Goal: Task Accomplishment & Management: Complete application form

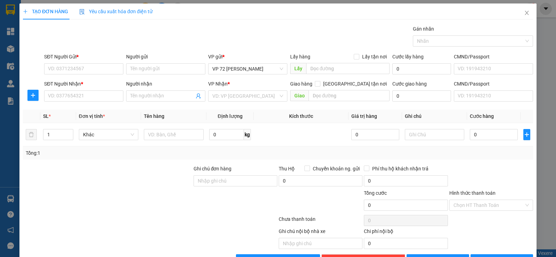
scroll to position [22, 0]
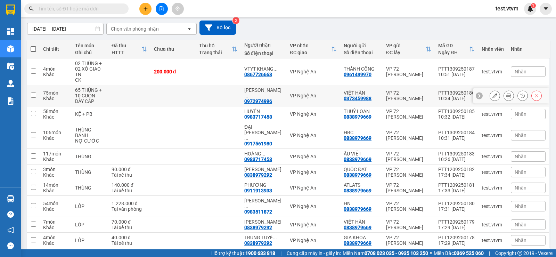
scroll to position [69, 0]
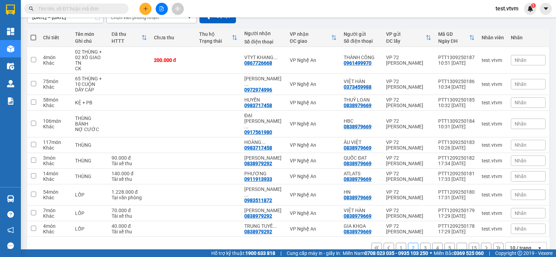
click at [396, 242] on button "1" at bounding box center [401, 247] width 10 height 10
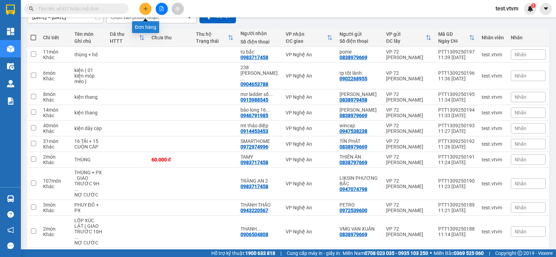
click at [143, 8] on icon "plus" at bounding box center [145, 8] width 5 height 5
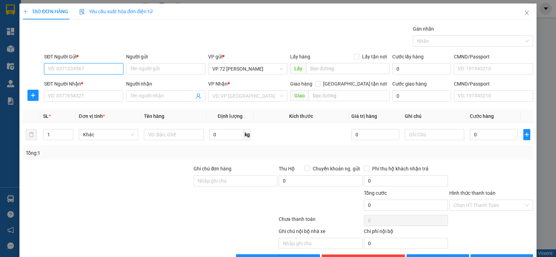
click at [71, 68] on input "SĐT Người Gửi *" at bounding box center [83, 68] width 79 height 11
type input "0912689668"
click at [159, 64] on input "Người gửi" at bounding box center [165, 68] width 79 height 11
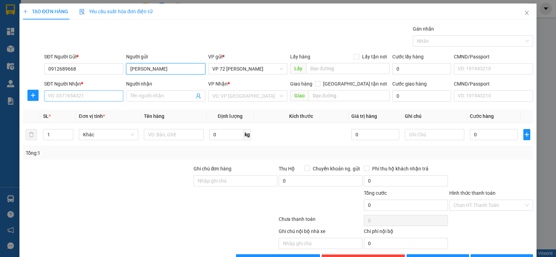
type input "[PERSON_NAME]"
click at [90, 94] on input "SĐT Người Nhận *" at bounding box center [83, 95] width 79 height 11
type input "0907011889"
click at [158, 97] on input "Người nhận" at bounding box center [162, 96] width 64 height 8
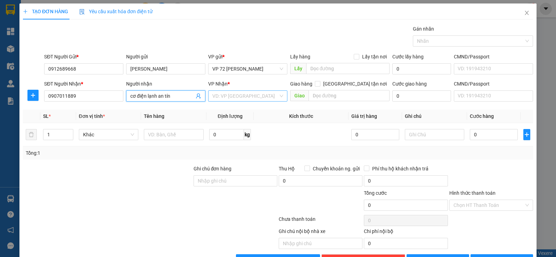
type input "cơ điện lạnh an tín"
click at [246, 98] on input "search" at bounding box center [245, 96] width 66 height 10
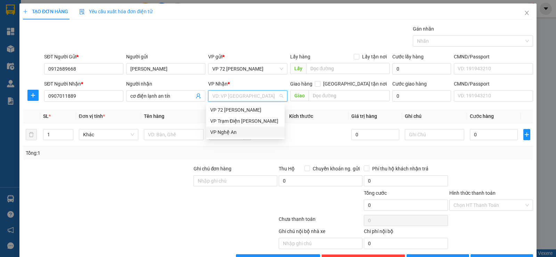
click at [232, 133] on div "VP Nghệ An" at bounding box center [245, 132] width 70 height 8
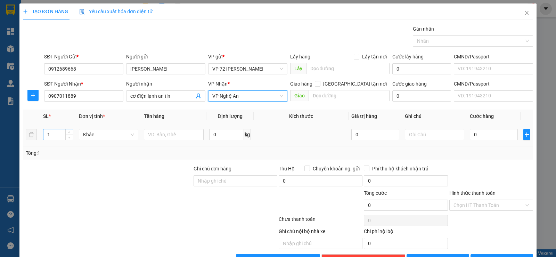
click at [51, 135] on input "1" at bounding box center [57, 134] width 29 height 10
type input "11"
click at [163, 135] on input "text" at bounding box center [174, 134] width 60 height 11
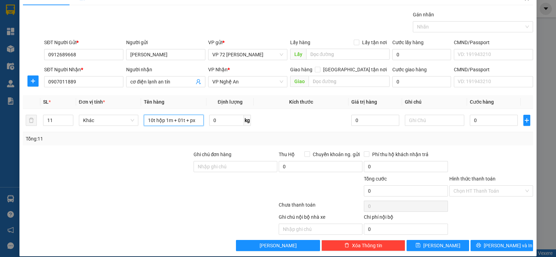
scroll to position [22, 0]
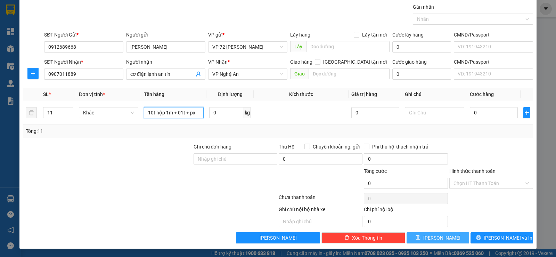
type input "10t hộp 1m + 01t + px"
click at [423, 235] on button "[PERSON_NAME]" at bounding box center [437, 237] width 63 height 11
type input "1"
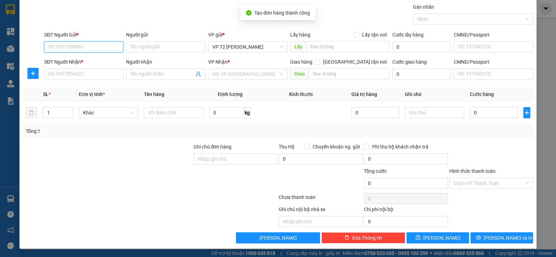
click at [84, 46] on input "SĐT Người Gửi *" at bounding box center [83, 46] width 79 height 11
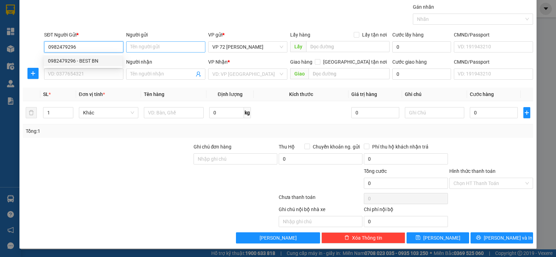
type input "0982479296"
click at [139, 49] on input "Người gửi" at bounding box center [165, 46] width 79 height 11
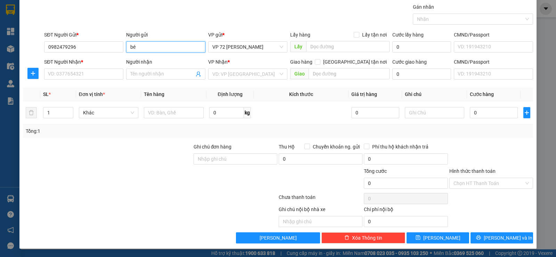
type input "b"
type input "best bn"
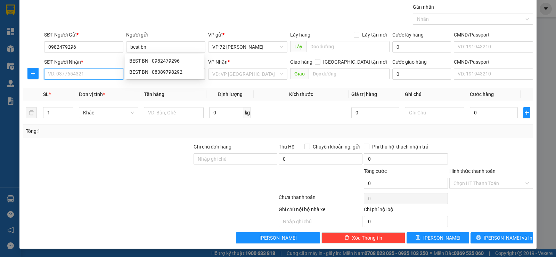
click at [78, 73] on input "SĐT Người Nhận *" at bounding box center [83, 73] width 79 height 11
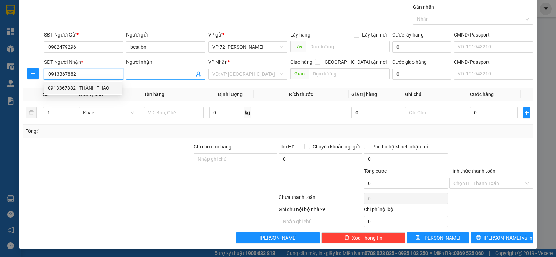
type input "0913367882"
click at [144, 76] on input "Người nhận" at bounding box center [162, 74] width 64 height 8
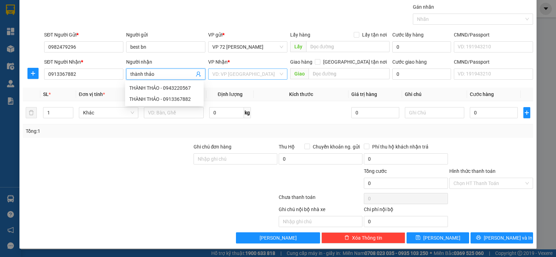
type input "thành thảo"
click at [258, 75] on input "search" at bounding box center [245, 74] width 66 height 10
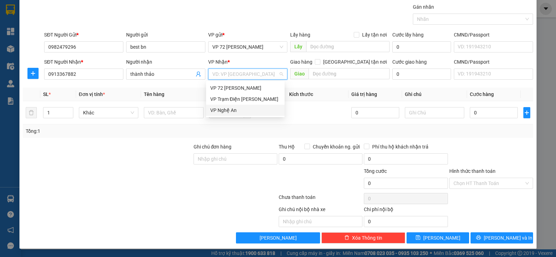
click at [240, 112] on div "VP Nghệ An" at bounding box center [245, 110] width 70 height 8
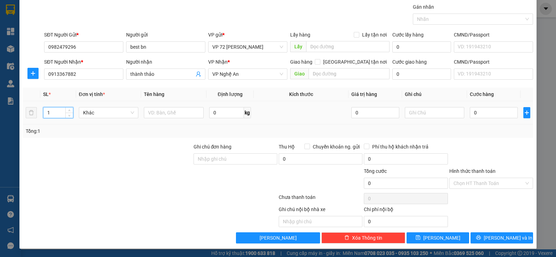
click at [51, 111] on input "1" at bounding box center [57, 112] width 29 height 10
type input "20"
click at [150, 112] on input "text" at bounding box center [174, 112] width 60 height 11
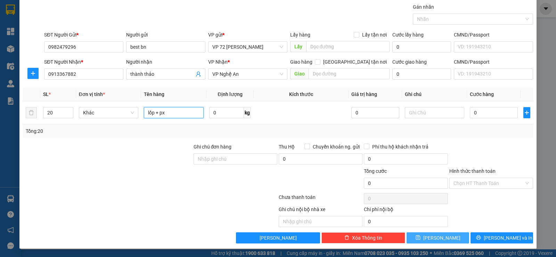
type input "lốp + px"
click at [441, 237] on span "[PERSON_NAME]" at bounding box center [441, 238] width 37 height 8
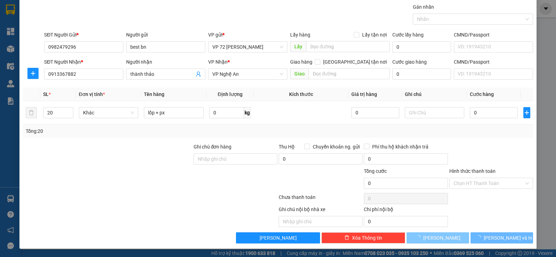
type input "1"
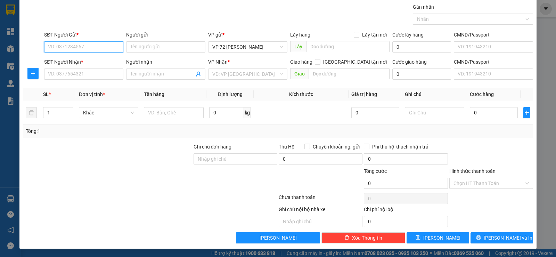
click at [102, 43] on input "SĐT Người Gửi *" at bounding box center [83, 46] width 79 height 11
type input "0435371188"
click at [135, 45] on input "Người gửi" at bounding box center [165, 46] width 79 height 11
type input "profomilk"
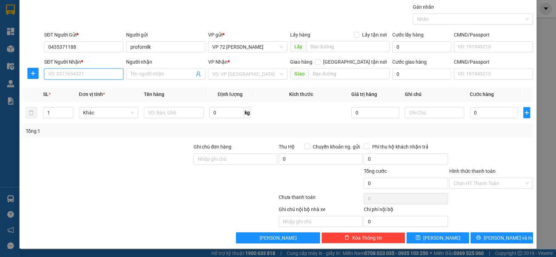
click at [75, 73] on input "SĐT Người Nhận *" at bounding box center [83, 73] width 79 height 11
type input "0989776176"
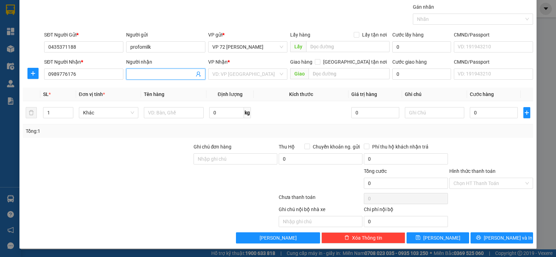
click at [166, 73] on input "Người nhận" at bounding box center [162, 74] width 64 height 8
type input "c hà"
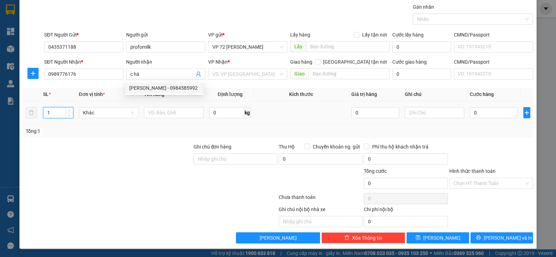
click at [55, 113] on input "1" at bounding box center [57, 112] width 29 height 10
click at [104, 115] on span "Khác" at bounding box center [108, 112] width 51 height 10
type input "9"
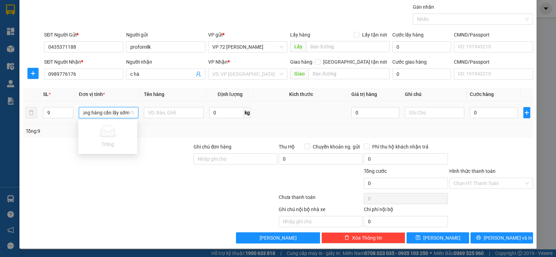
scroll to position [0, 6]
type input "thùng hàng cần lấy sớm"
click at [475, 111] on input "0" at bounding box center [494, 112] width 48 height 11
type input "2"
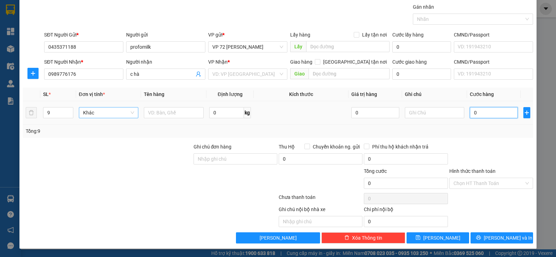
type input "2"
type input "22"
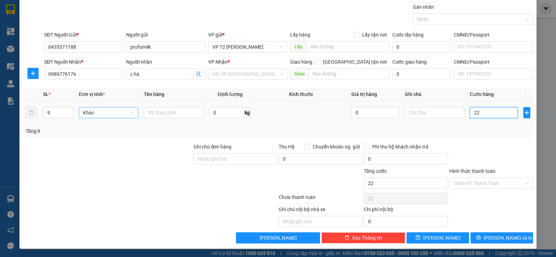
type input "225"
type input "2.250"
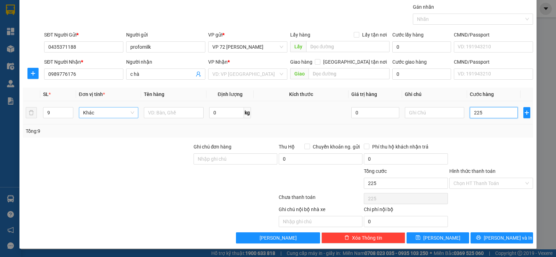
type input "2.250"
type input "22.500"
type input "225.000"
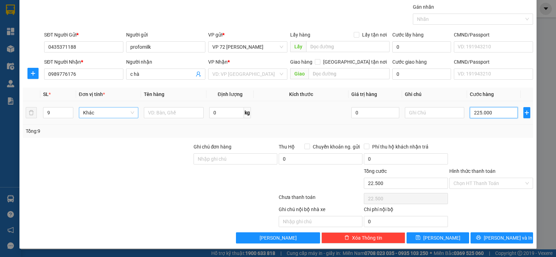
type input "225.000"
click at [448, 235] on button "[PERSON_NAME]" at bounding box center [437, 237] width 63 height 11
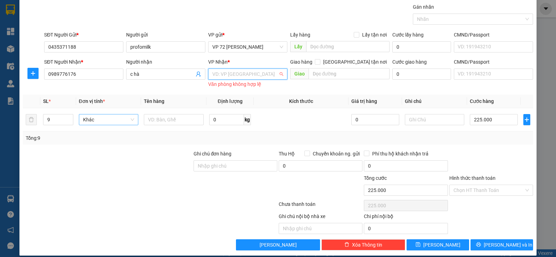
click at [230, 74] on input "search" at bounding box center [245, 74] width 66 height 10
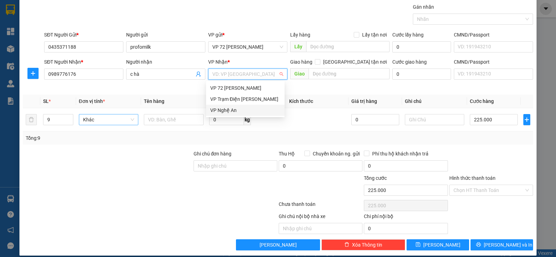
click at [231, 110] on div "VP Nghệ An" at bounding box center [245, 110] width 70 height 8
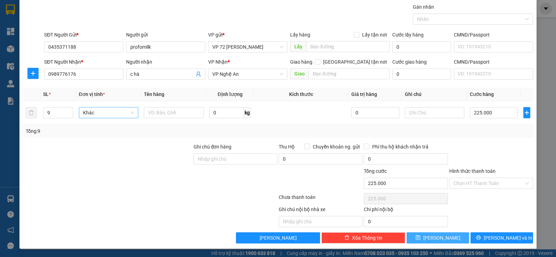
click at [431, 236] on button "[PERSON_NAME]" at bounding box center [437, 237] width 63 height 11
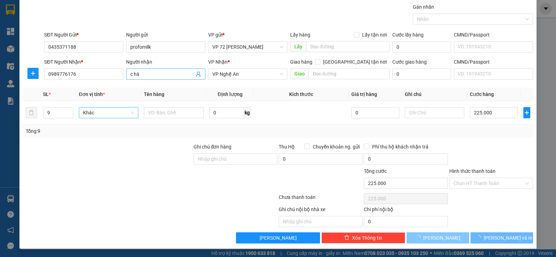
type input "1"
type input "0"
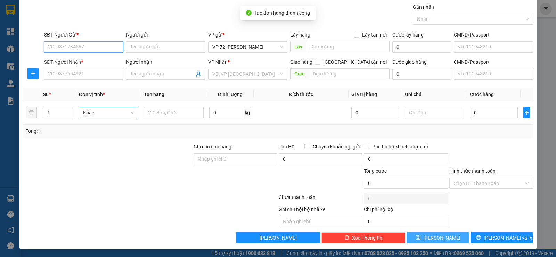
click at [118, 50] on input "SĐT Người Gửi *" at bounding box center [83, 46] width 79 height 11
type input "09866666206"
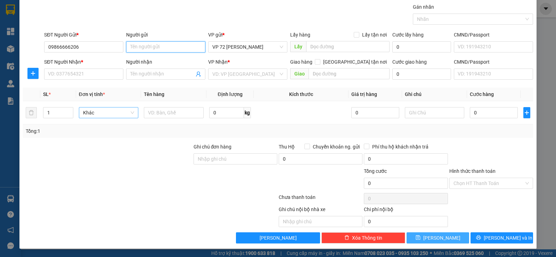
click at [146, 45] on input "Người gửi" at bounding box center [165, 46] width 79 height 11
type input "sơn việt"
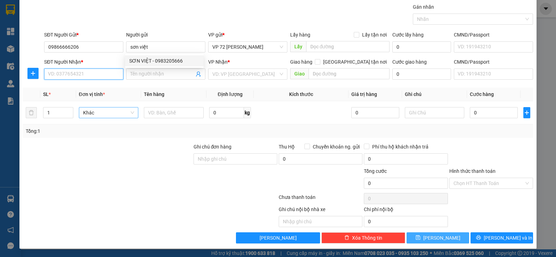
click at [90, 74] on input "SĐT Người Nhận *" at bounding box center [83, 73] width 79 height 11
type input "0869987869"
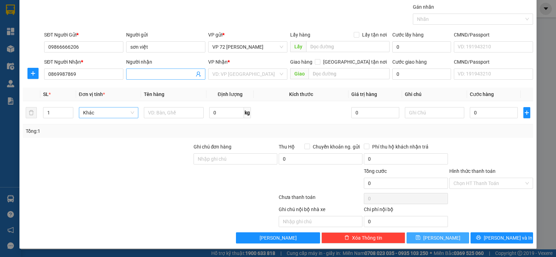
click at [141, 76] on input "Người nhận" at bounding box center [162, 74] width 64 height 8
type input "[PERSON_NAME]"
click at [224, 73] on input "search" at bounding box center [245, 74] width 66 height 10
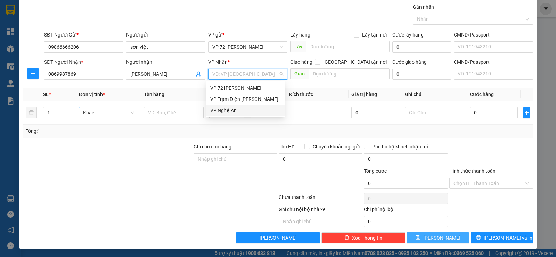
click at [229, 109] on div "VP Nghệ An" at bounding box center [245, 110] width 70 height 8
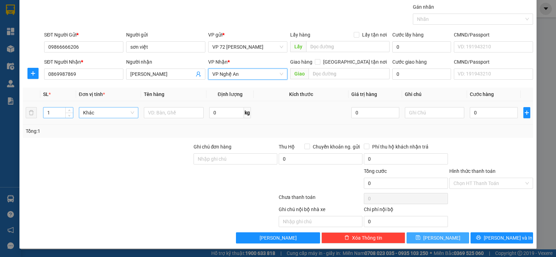
click at [52, 114] on input "1" at bounding box center [57, 112] width 29 height 10
type input "10"
click at [148, 111] on input "text" at bounding box center [174, 112] width 60 height 11
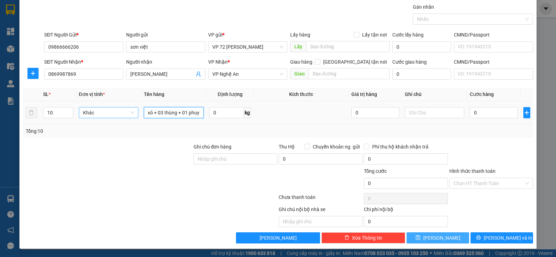
scroll to position [0, 10]
type input "06 xô + 03 thùng + 01 phuy"
click at [424, 237] on button "[PERSON_NAME]" at bounding box center [437, 237] width 63 height 11
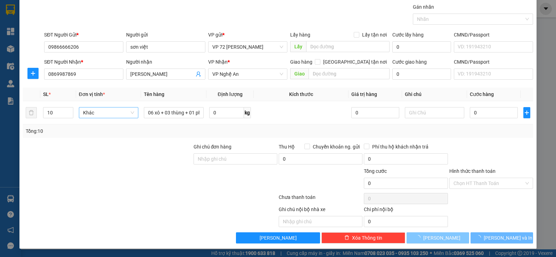
type input "1"
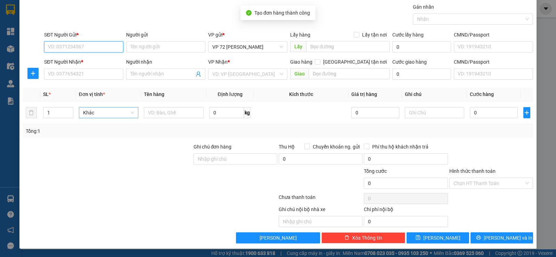
click at [86, 49] on input "SĐT Người Gửi *" at bounding box center [83, 46] width 79 height 11
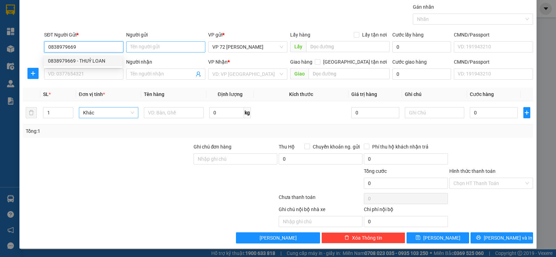
type input "0838979669"
click at [146, 47] on input "Người gửi" at bounding box center [165, 46] width 79 height 11
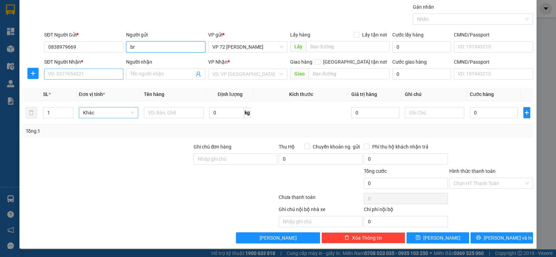
type input "br"
click at [91, 72] on input "SĐT Người Nhận *" at bounding box center [83, 73] width 79 height 11
type input "0865481460"
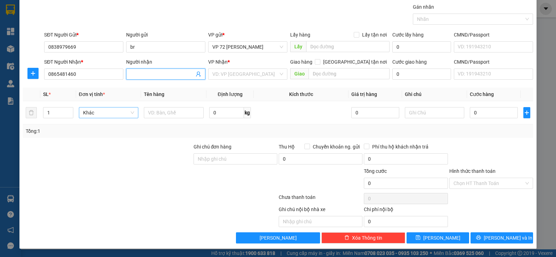
click at [158, 74] on input "Người nhận" at bounding box center [162, 74] width 64 height 8
type input "d"
type input "đức tài"
click at [213, 70] on input "search" at bounding box center [245, 74] width 66 height 10
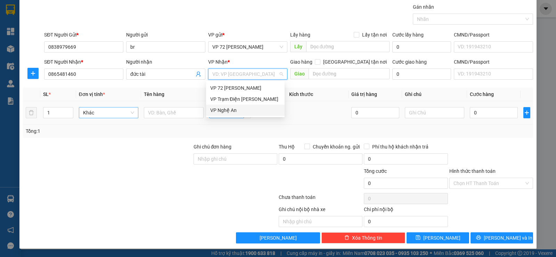
click at [215, 110] on div "VP Nghệ An" at bounding box center [245, 110] width 70 height 8
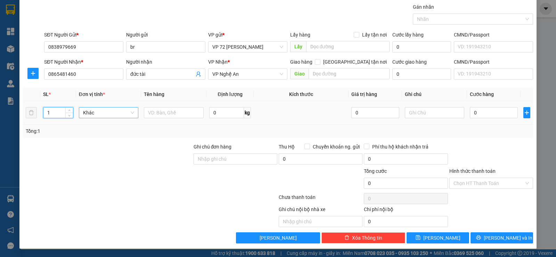
click at [56, 113] on input "1" at bounding box center [57, 112] width 29 height 10
type input "32"
click at [152, 114] on input "text" at bounding box center [174, 112] width 60 height 11
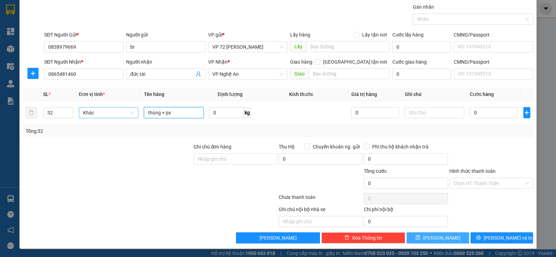
type input "thùng + px"
click at [420, 238] on icon "save" at bounding box center [417, 237] width 5 height 5
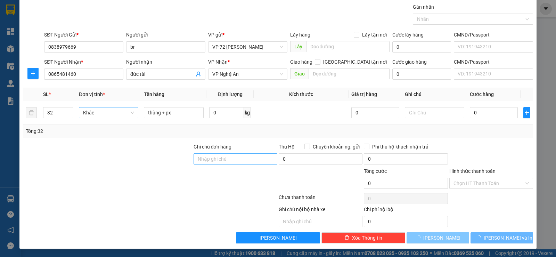
type input "1"
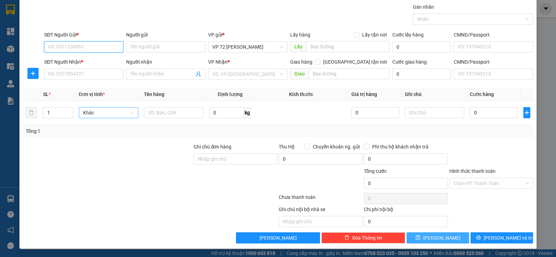
click at [85, 47] on input "SĐT Người Gửi *" at bounding box center [83, 46] width 79 height 11
type input "0838979669"
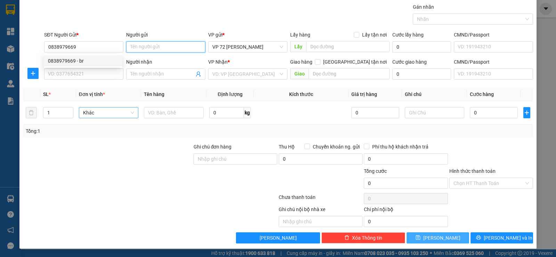
click at [145, 49] on input "Người gửi" at bounding box center [165, 46] width 79 height 11
type input "br"
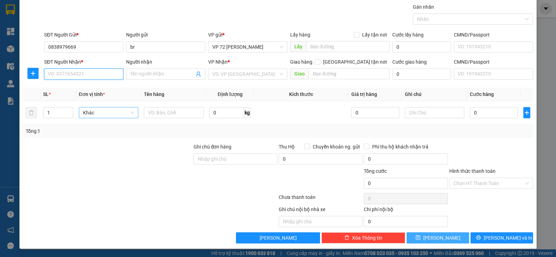
click at [87, 74] on input "SĐT Người Nhận *" at bounding box center [83, 73] width 79 height 11
type input "0376642767"
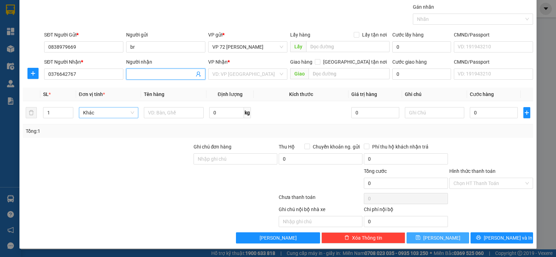
click at [160, 73] on input "Người nhận" at bounding box center [162, 74] width 64 height 8
type input "ttyt yên sơn [GEOGRAPHIC_DATA]"
click at [214, 74] on input "search" at bounding box center [245, 74] width 66 height 10
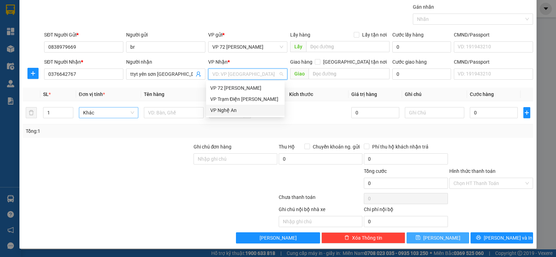
click at [218, 110] on div "VP Nghệ An" at bounding box center [245, 110] width 70 height 8
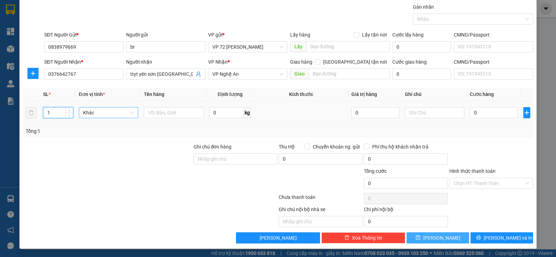
click at [52, 111] on input "1" at bounding box center [57, 112] width 29 height 10
type input "5"
click at [155, 113] on input "text" at bounding box center [174, 112] width 60 height 11
type input "thùng"
type input "1"
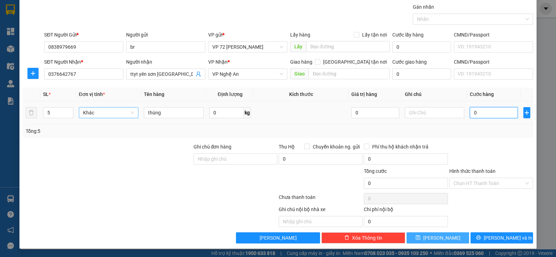
type input "1"
type input "10"
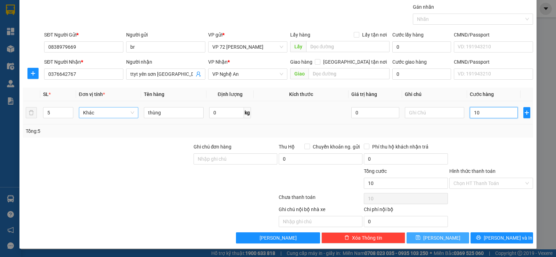
type input "100"
type input "1.000"
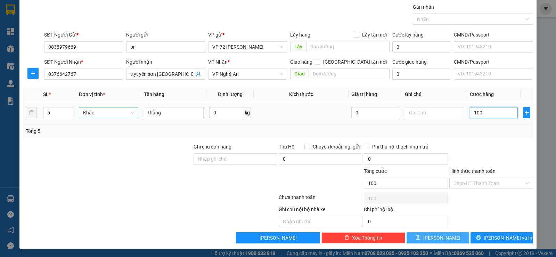
type input "1.000"
type input "10.000"
type input "100.000"
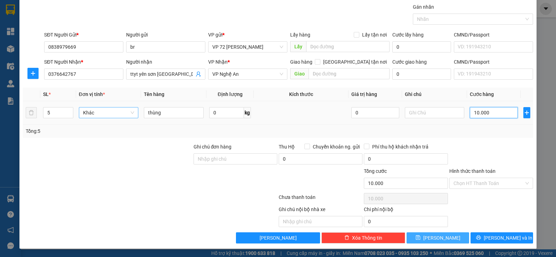
type input "100.000"
click at [420, 239] on icon "save" at bounding box center [417, 237] width 5 height 5
type input "1"
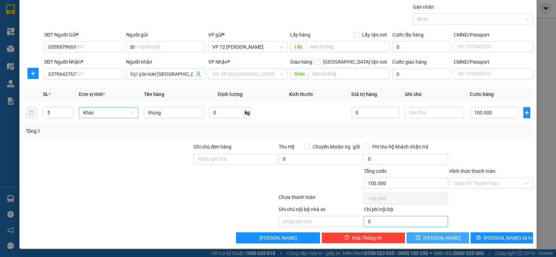
type input "0"
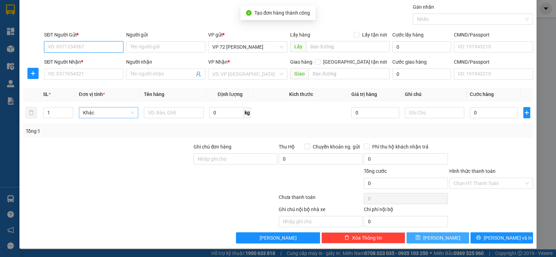
click at [96, 43] on input "SĐT Người Gửi *" at bounding box center [83, 46] width 79 height 11
type input "0838979669"
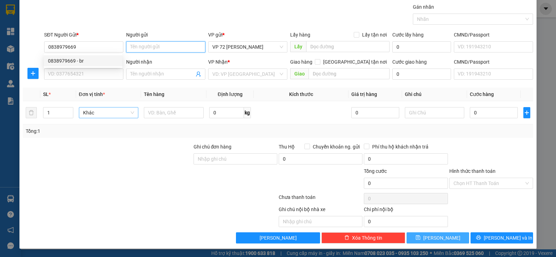
click at [168, 50] on input "Người gửi" at bounding box center [165, 46] width 79 height 11
type input "hanvico"
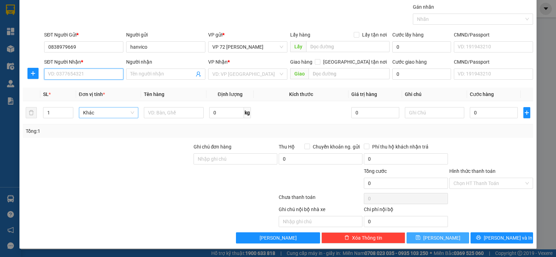
click at [70, 74] on input "SĐT Người Nhận *" at bounding box center [83, 73] width 79 height 11
type input "0983717458"
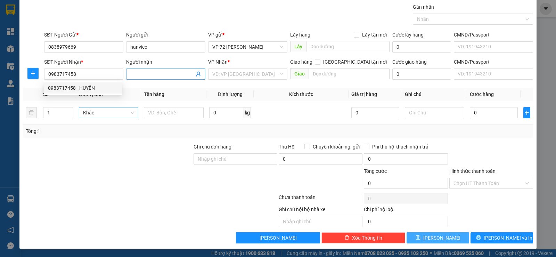
click at [141, 75] on input "Người nhận" at bounding box center [162, 74] width 64 height 8
type input "vineton"
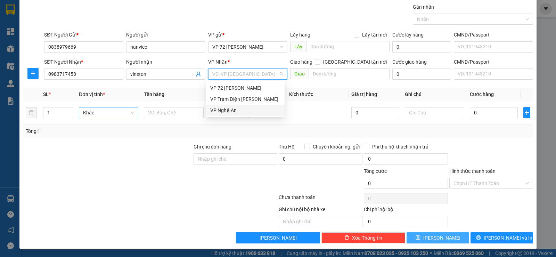
click at [233, 79] on input "search" at bounding box center [245, 74] width 66 height 10
click at [225, 109] on div "VP Nghệ An" at bounding box center [245, 110] width 70 height 8
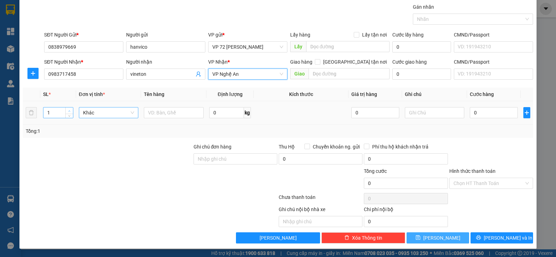
type input "2"
click at [65, 107] on span "Increase Value" at bounding box center [69, 110] width 8 height 6
click at [58, 116] on input "2" at bounding box center [57, 112] width 29 height 10
type input "5"
click at [164, 109] on input "text" at bounding box center [174, 112] width 60 height 11
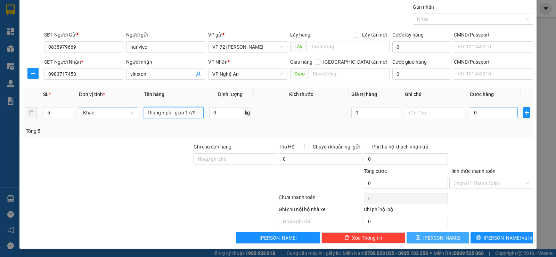
type input "thùng + pb . giao 17/9"
click at [500, 116] on input "0" at bounding box center [494, 112] width 48 height 11
type input "7"
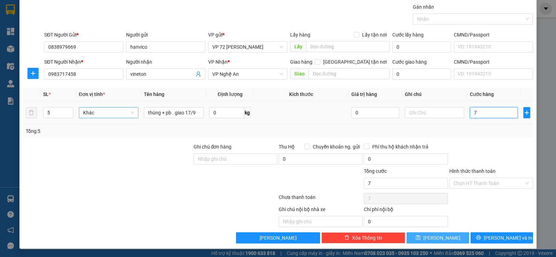
type input "73"
type input "735"
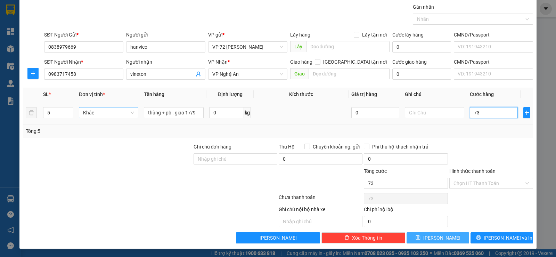
type input "735"
type input "7.350"
type input "73.500"
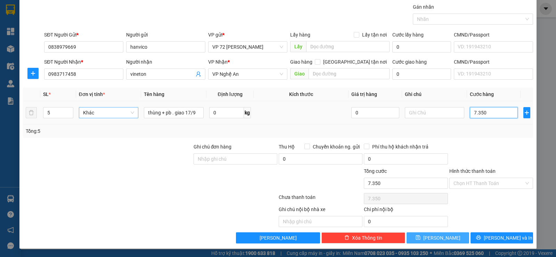
type input "73.500"
type input "735.000"
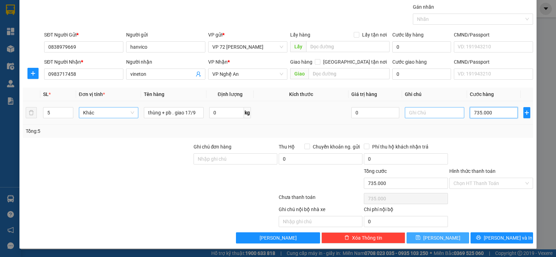
type input "735.000"
click at [441, 114] on input "text" at bounding box center [435, 112] width 60 height 11
type input "ck"
click at [452, 234] on button "[PERSON_NAME]" at bounding box center [437, 237] width 63 height 11
type input "1"
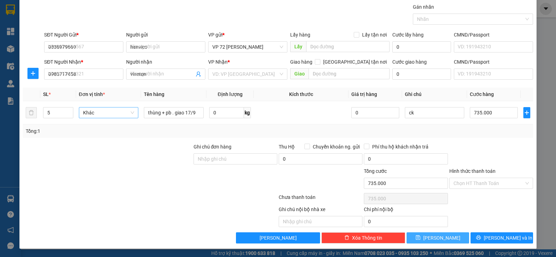
type input "0"
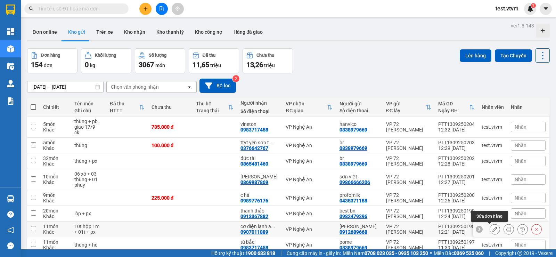
click at [492, 230] on button at bounding box center [495, 229] width 10 height 12
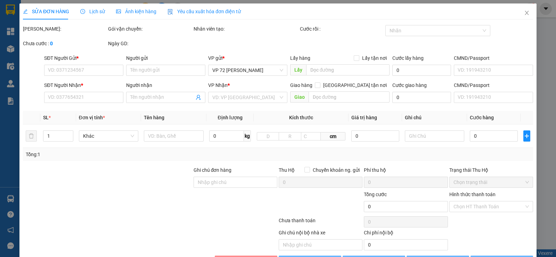
type input "0912689668"
type input "[PERSON_NAME]"
type input "0907011889"
type input "cơ điện lạnh an tín"
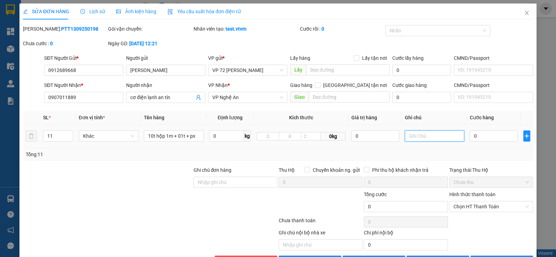
click at [423, 136] on input "text" at bounding box center [435, 135] width 60 height 11
type input "ck"
click at [499, 138] on input "0" at bounding box center [494, 135] width 48 height 11
type input "5"
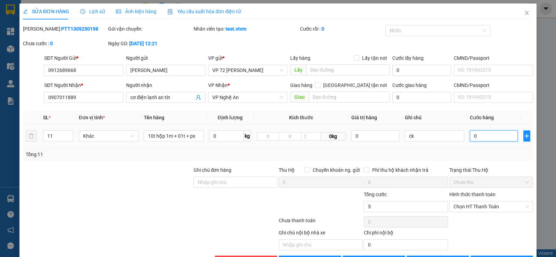
type input "5"
type input "50"
type input "500"
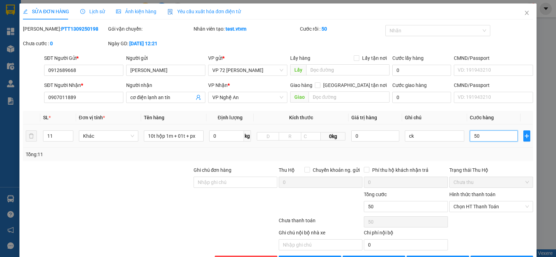
type input "500"
type input "5.000"
type input "50.000"
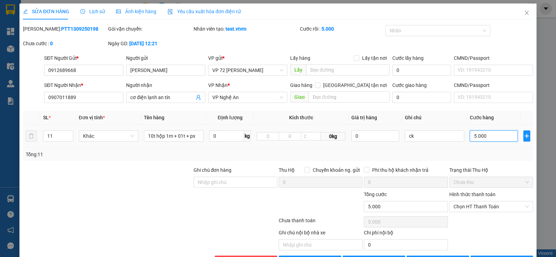
type input "50.000"
type input "500.000"
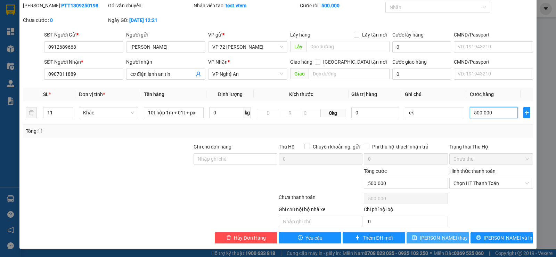
type input "500.000"
click at [443, 235] on span "[PERSON_NAME] thay đổi" at bounding box center [448, 238] width 56 height 8
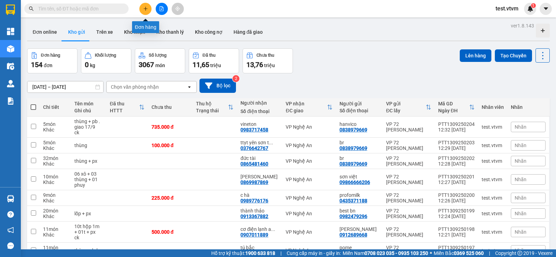
click at [148, 9] on icon "plus" at bounding box center [145, 8] width 5 height 5
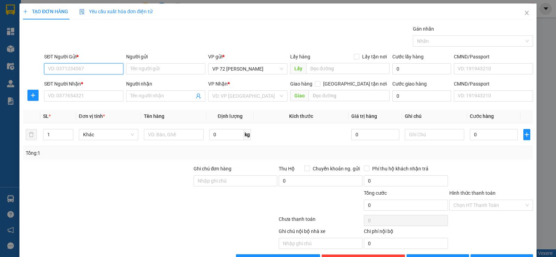
click at [93, 69] on input "SĐT Người Gửi *" at bounding box center [83, 68] width 79 height 11
type input "0838979669"
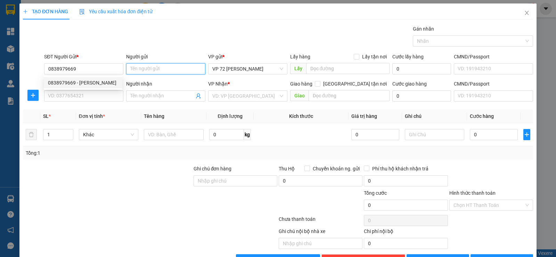
click at [146, 66] on input "Người gửi" at bounding box center [165, 68] width 79 height 11
type input "tân [GEOGRAPHIC_DATA]"
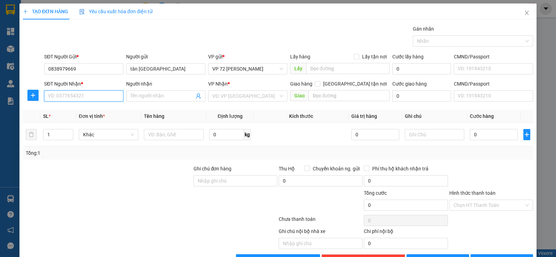
click at [78, 98] on input "SĐT Người Nhận *" at bounding box center [83, 95] width 79 height 11
type input "0973995429"
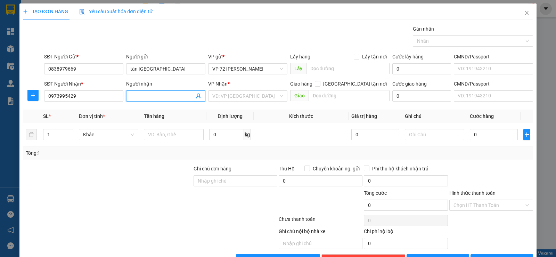
click at [169, 97] on input "Người nhận" at bounding box center [162, 96] width 64 height 8
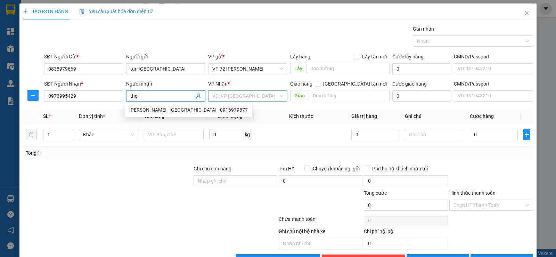
type input "thọ"
drag, startPoint x: 235, startPoint y: 93, endPoint x: 236, endPoint y: 98, distance: 5.2
click at [236, 93] on input "search" at bounding box center [245, 96] width 66 height 10
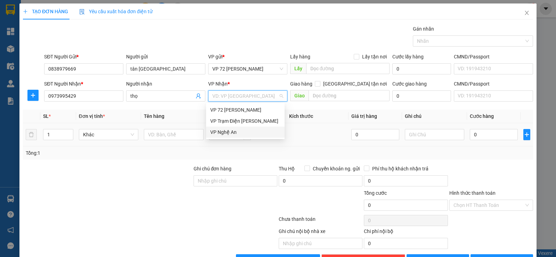
drag, startPoint x: 217, startPoint y: 130, endPoint x: 218, endPoint y: 127, distance: 3.7
click at [217, 130] on div "VP Nghệ An" at bounding box center [245, 132] width 70 height 8
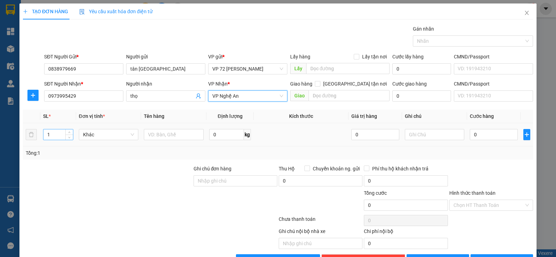
click at [64, 136] on input "1" at bounding box center [57, 134] width 29 height 10
type input "7"
click at [158, 135] on input "text" at bounding box center [174, 134] width 60 height 11
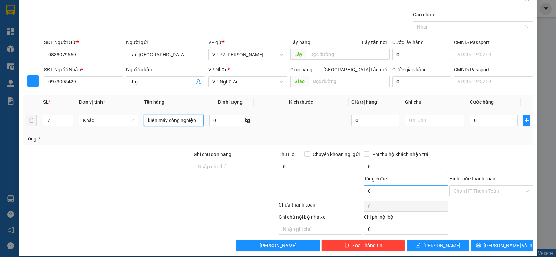
scroll to position [22, 0]
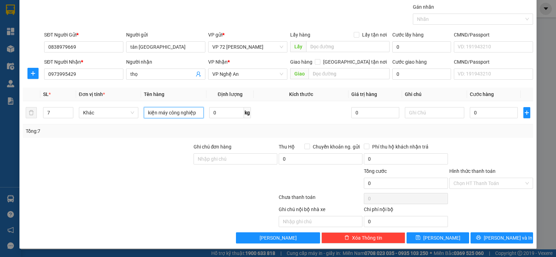
type input "kiện máy công nghiệp"
click at [450, 241] on button "[PERSON_NAME]" at bounding box center [437, 237] width 63 height 11
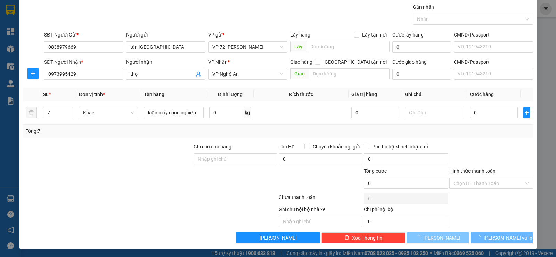
type input "1"
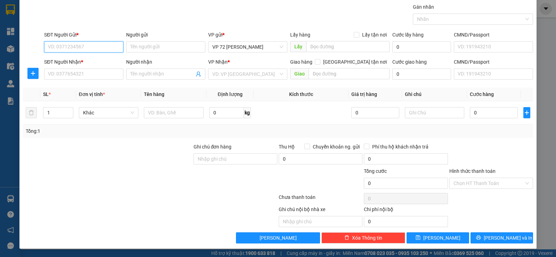
click at [59, 42] on input "SĐT Người Gửi *" at bounding box center [83, 46] width 79 height 11
type input "0563758545"
click at [159, 49] on input "Người gửi" at bounding box center [165, 46] width 79 height 11
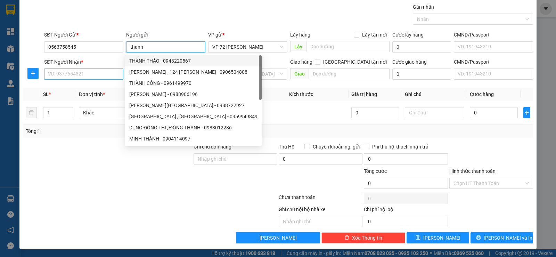
type input "thanh"
click at [97, 75] on input "SĐT Người Nhận *" at bounding box center [83, 73] width 79 height 11
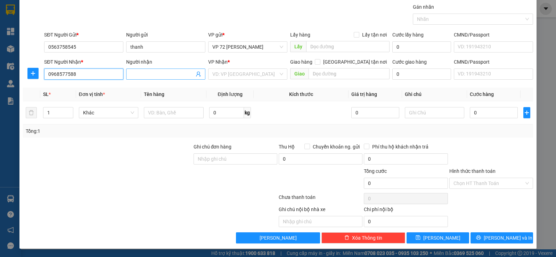
type input "0968577588"
click at [135, 68] on span at bounding box center [165, 73] width 79 height 11
type input "châu , số 2 ngõ 6 minh khai"
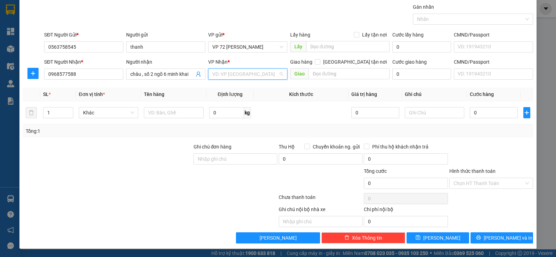
click at [216, 72] on input "search" at bounding box center [245, 74] width 66 height 10
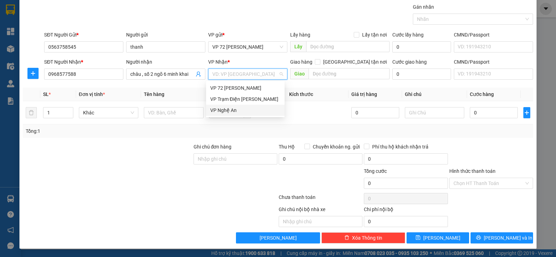
click at [225, 109] on div "VP Nghệ An" at bounding box center [245, 110] width 70 height 8
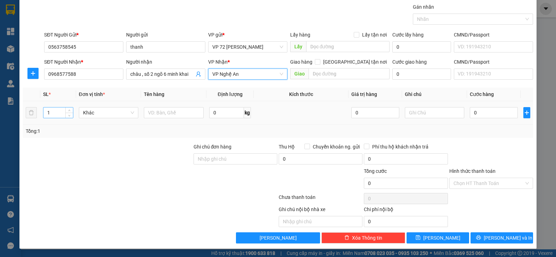
click at [60, 112] on input "1" at bounding box center [57, 112] width 29 height 10
type input "6"
click at [159, 114] on input "text" at bounding box center [174, 112] width 60 height 11
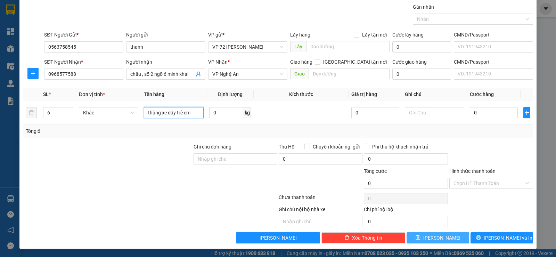
type input "thùng xe đẩy trẻ em"
click at [420, 236] on icon "save" at bounding box center [417, 237] width 5 height 5
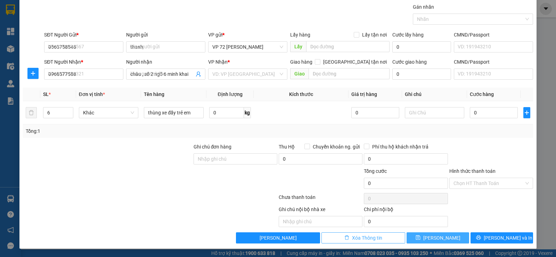
type input "1"
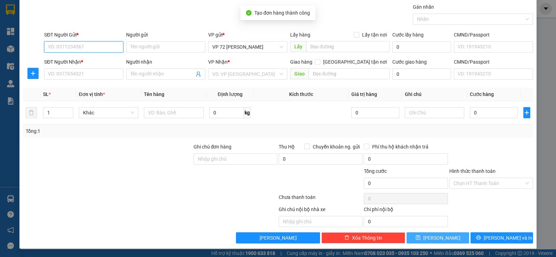
click at [99, 48] on input "SĐT Người Gửi *" at bounding box center [83, 46] width 79 height 11
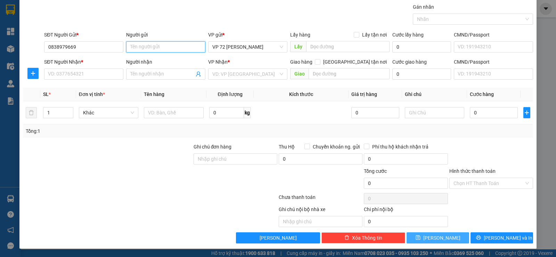
click at [134, 46] on input "Người gửi" at bounding box center [165, 46] width 79 height 11
click at [59, 71] on input "SĐT Người Nhận *" at bounding box center [83, 73] width 79 height 11
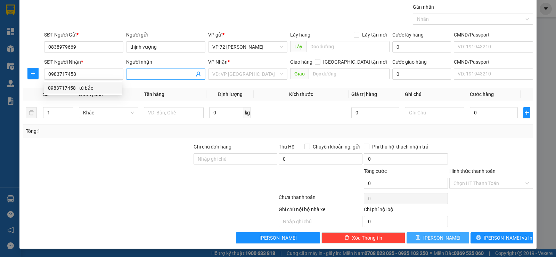
click at [136, 75] on input "Người nhận" at bounding box center [162, 74] width 64 height 8
click at [224, 76] on input "search" at bounding box center [245, 74] width 66 height 10
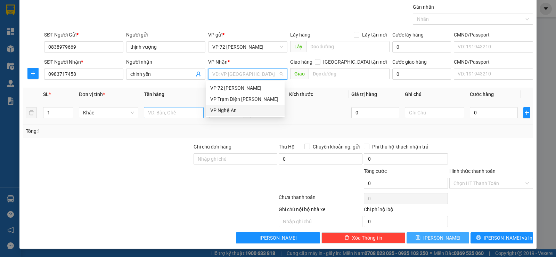
drag, startPoint x: 223, startPoint y: 109, endPoint x: 186, endPoint y: 111, distance: 37.2
click at [221, 110] on div "VP Nghệ An" at bounding box center [245, 110] width 70 height 8
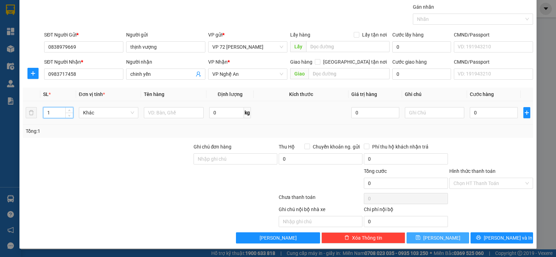
click at [50, 113] on input "1" at bounding box center [57, 112] width 29 height 10
click at [151, 111] on input "text" at bounding box center [174, 112] width 60 height 11
click at [438, 235] on span "[PERSON_NAME]" at bounding box center [441, 238] width 37 height 8
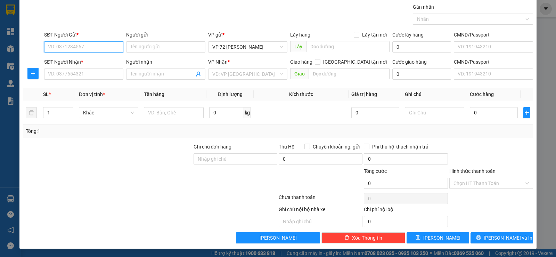
click at [91, 46] on input "SĐT Người Gửi *" at bounding box center [83, 46] width 79 height 11
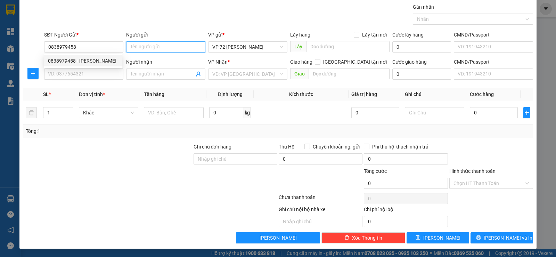
click at [134, 48] on input "Người gửi" at bounding box center [165, 46] width 79 height 11
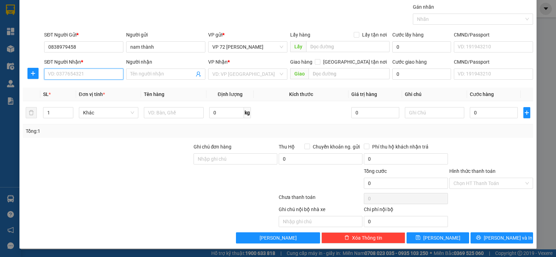
click at [57, 74] on input "SĐT Người Nhận *" at bounding box center [83, 73] width 79 height 11
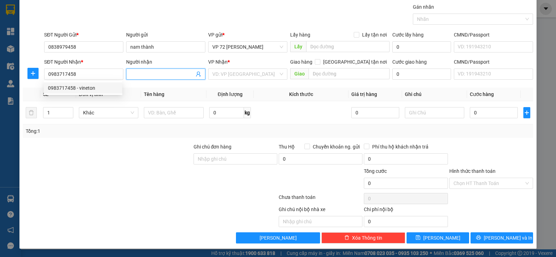
click at [141, 76] on input "Người nhận" at bounding box center [162, 74] width 64 height 8
click at [234, 75] on input "search" at bounding box center [245, 74] width 66 height 10
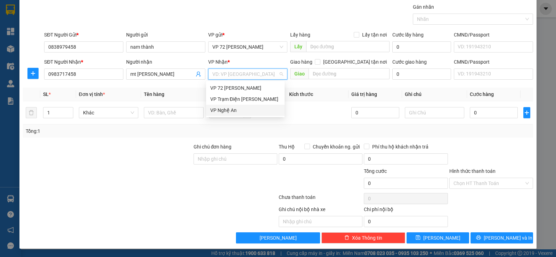
click at [218, 112] on div "VP Nghệ An" at bounding box center [245, 110] width 70 height 8
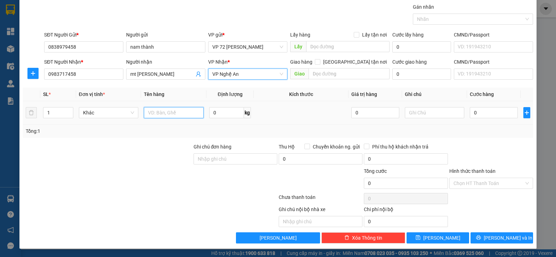
click at [174, 112] on input "text" at bounding box center [174, 112] width 60 height 11
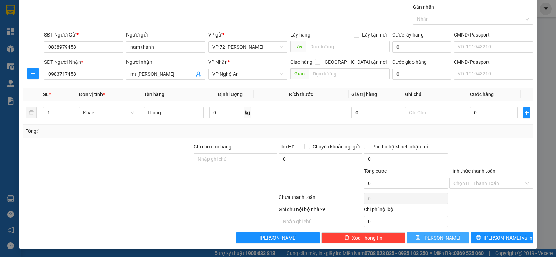
click at [438, 239] on span "[PERSON_NAME]" at bounding box center [441, 238] width 37 height 8
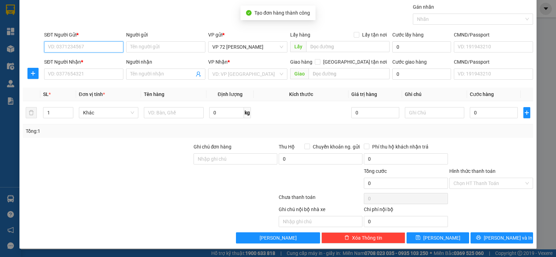
click at [90, 47] on input "SĐT Người Gửi *" at bounding box center [83, 46] width 79 height 11
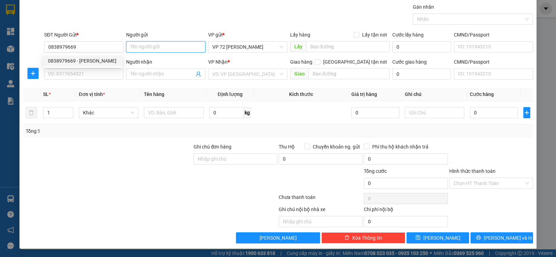
click at [133, 42] on input "Người gửi" at bounding box center [165, 46] width 79 height 11
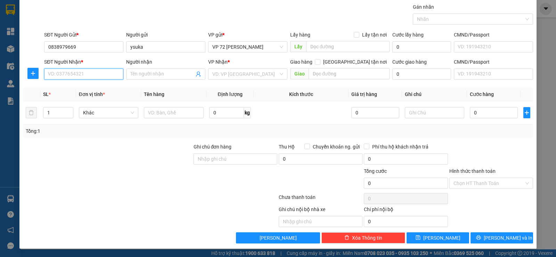
click at [50, 75] on input "SĐT Người Nhận *" at bounding box center [83, 73] width 79 height 11
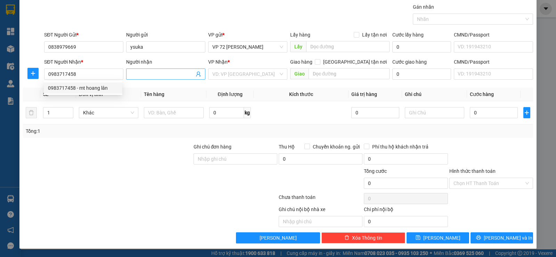
click at [173, 74] on input "Người nhận" at bounding box center [162, 74] width 64 height 8
click at [214, 74] on input "search" at bounding box center [245, 74] width 66 height 10
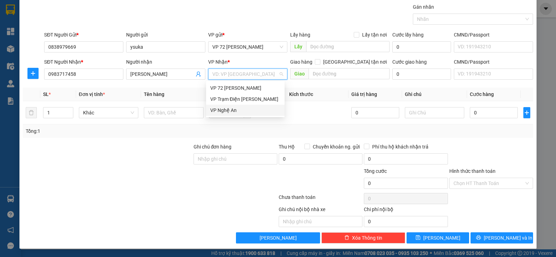
click at [216, 110] on div "VP Nghệ An" at bounding box center [245, 110] width 70 height 8
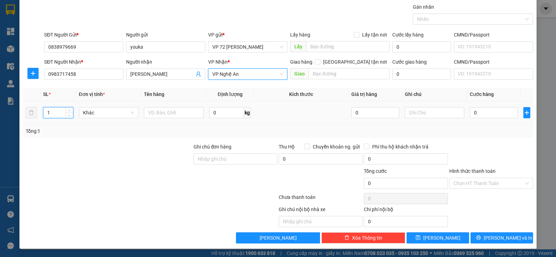
click at [53, 113] on input "1" at bounding box center [57, 112] width 29 height 10
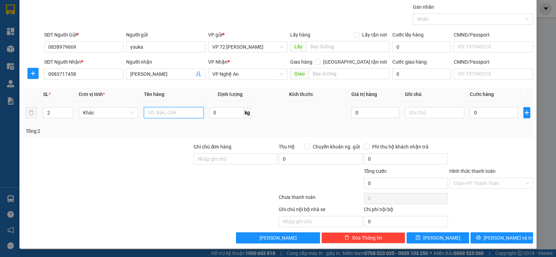
click at [161, 113] on input "text" at bounding box center [174, 112] width 60 height 11
click at [417, 113] on input "text" at bounding box center [435, 112] width 60 height 11
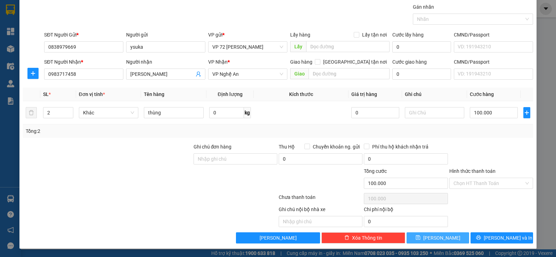
click at [413, 233] on button "[PERSON_NAME]" at bounding box center [437, 237] width 63 height 11
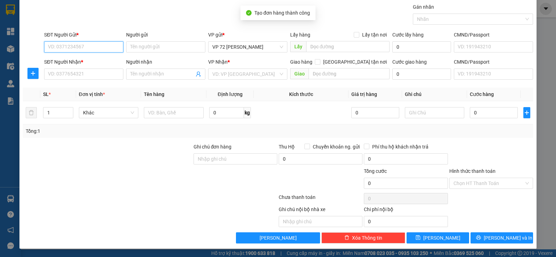
click at [76, 45] on input "SĐT Người Gửi *" at bounding box center [83, 46] width 79 height 11
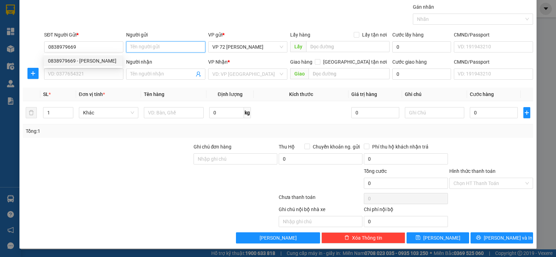
click at [175, 49] on input "Người gửi" at bounding box center [165, 46] width 79 height 11
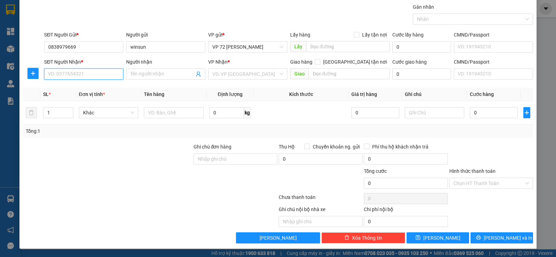
click at [83, 75] on input "SĐT Người Nhận *" at bounding box center [83, 73] width 79 height 11
click at [132, 74] on input "Người nhận" at bounding box center [162, 74] width 64 height 8
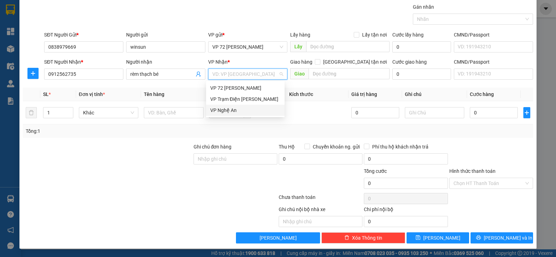
drag, startPoint x: 255, startPoint y: 73, endPoint x: 250, endPoint y: 84, distance: 12.1
click at [254, 77] on input "search" at bounding box center [245, 74] width 66 height 10
click at [228, 113] on div "VP Nghệ An" at bounding box center [245, 110] width 70 height 8
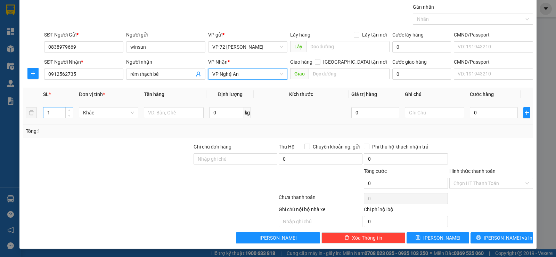
click at [52, 112] on input "1" at bounding box center [57, 112] width 29 height 10
click at [150, 112] on input "text" at bounding box center [174, 112] width 60 height 11
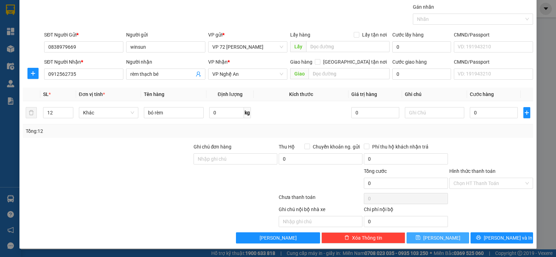
click at [420, 239] on icon "save" at bounding box center [417, 237] width 5 height 5
click at [110, 47] on input "SĐT Người Gửi *" at bounding box center [83, 46] width 79 height 11
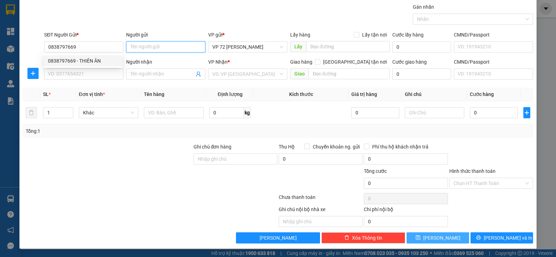
click at [183, 49] on input "Người gửi" at bounding box center [165, 46] width 79 height 11
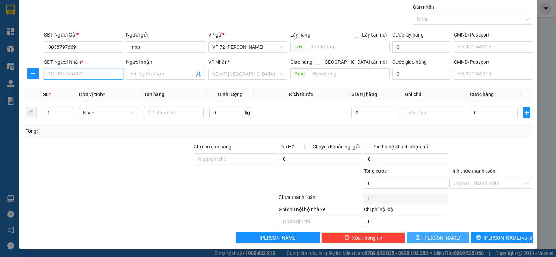
click at [106, 75] on input "SĐT Người Nhận *" at bounding box center [83, 73] width 79 height 11
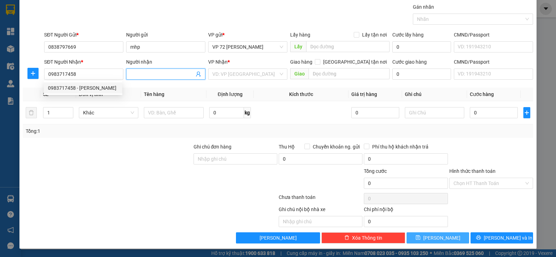
click at [162, 74] on input "Người nhận" at bounding box center [162, 74] width 64 height 8
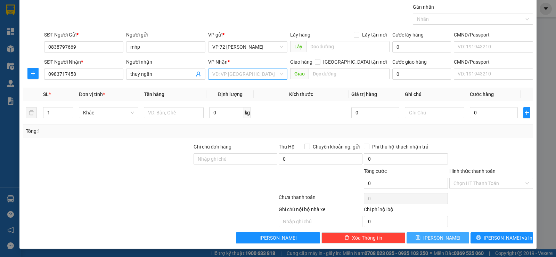
drag, startPoint x: 233, startPoint y: 68, endPoint x: 234, endPoint y: 72, distance: 3.9
click at [234, 70] on div "VP Nhận * VD: VP [GEOGRAPHIC_DATA]" at bounding box center [247, 70] width 79 height 24
drag, startPoint x: 240, startPoint y: 70, endPoint x: 239, endPoint y: 74, distance: 3.6
click at [239, 73] on input "search" at bounding box center [245, 74] width 66 height 10
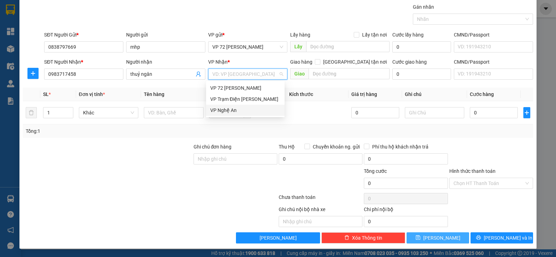
click at [231, 112] on div "VP Nghệ An" at bounding box center [245, 110] width 70 height 8
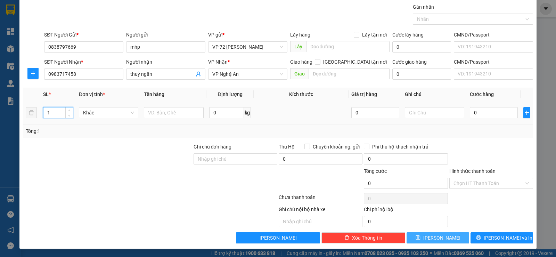
click at [63, 116] on input "1" at bounding box center [57, 112] width 29 height 10
click at [156, 115] on input "text" at bounding box center [174, 112] width 60 height 11
click at [422, 234] on button "[PERSON_NAME]" at bounding box center [437, 237] width 63 height 11
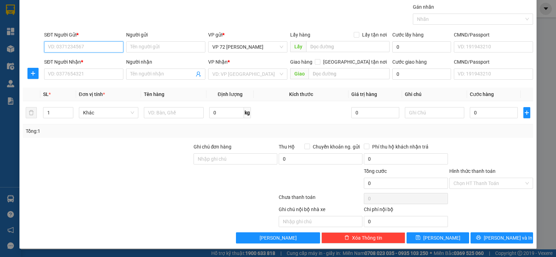
click at [79, 50] on input "SĐT Người Gửi *" at bounding box center [83, 46] width 79 height 11
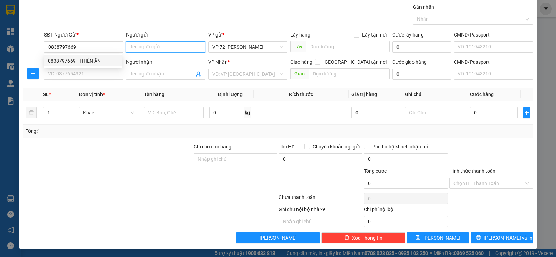
click at [134, 47] on input "Người gửi" at bounding box center [165, 46] width 79 height 11
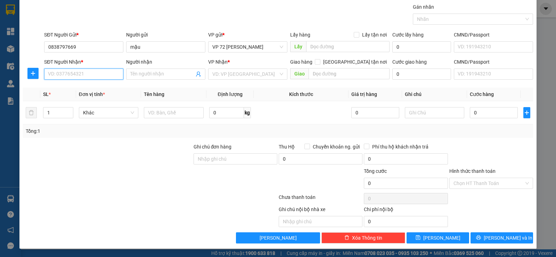
click at [57, 72] on input "SĐT Người Nhận *" at bounding box center [83, 73] width 79 height 11
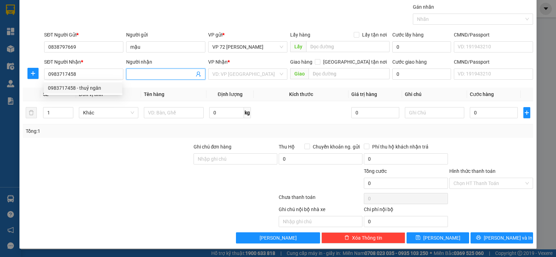
click at [136, 74] on input "Người nhận" at bounding box center [162, 74] width 64 height 8
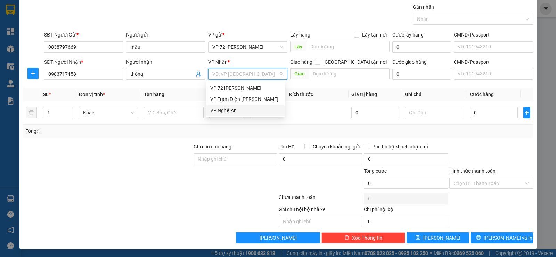
click at [217, 70] on input "search" at bounding box center [245, 74] width 66 height 10
click at [215, 108] on div "VP Nghệ An" at bounding box center [245, 110] width 70 height 8
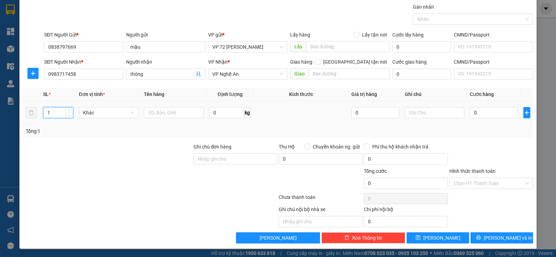
click at [50, 110] on input "1" at bounding box center [57, 112] width 29 height 10
click at [164, 115] on input "text" at bounding box center [174, 112] width 60 height 11
click at [447, 239] on button "[PERSON_NAME]" at bounding box center [437, 237] width 63 height 11
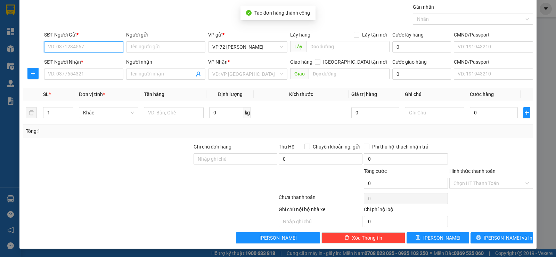
click at [75, 50] on input "SĐT Người Gửi *" at bounding box center [83, 46] width 79 height 11
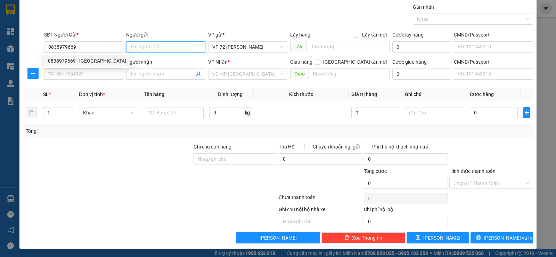
click at [165, 48] on input "Người gửi" at bounding box center [165, 46] width 79 height 11
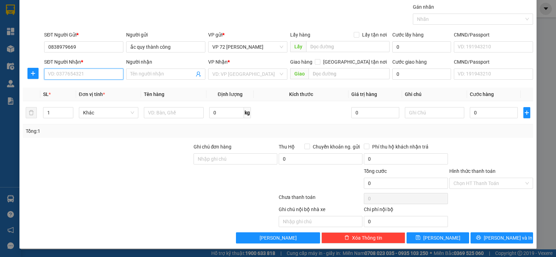
click at [61, 77] on input "SĐT Người Nhận *" at bounding box center [83, 73] width 79 height 11
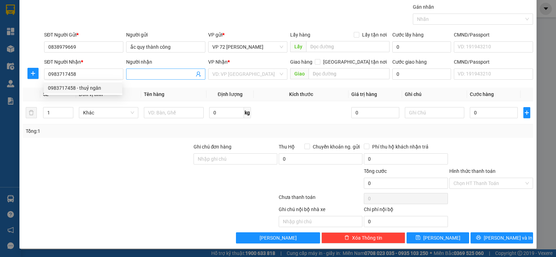
click at [140, 75] on input "Người nhận" at bounding box center [162, 74] width 64 height 8
click at [215, 74] on input "search" at bounding box center [245, 74] width 66 height 10
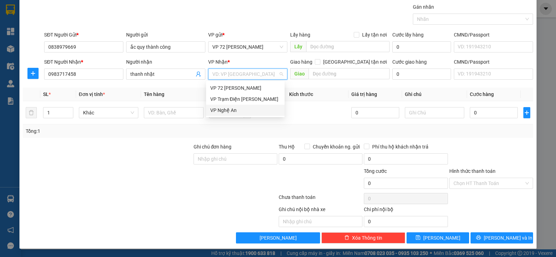
click at [220, 111] on div "VP Nghệ An" at bounding box center [245, 110] width 70 height 8
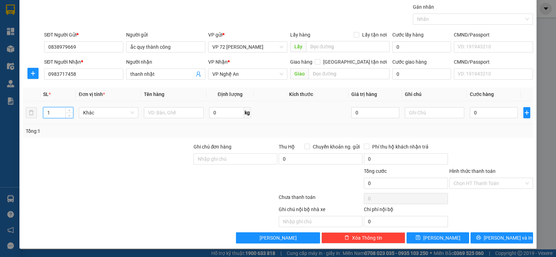
click at [61, 113] on input "1" at bounding box center [57, 112] width 29 height 10
click at [171, 117] on input "text" at bounding box center [174, 112] width 60 height 11
click at [410, 235] on button "[PERSON_NAME]" at bounding box center [437, 237] width 63 height 11
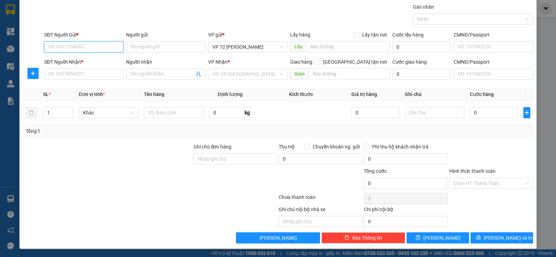
click at [62, 45] on input "SĐT Người Gửi *" at bounding box center [83, 46] width 79 height 11
click at [185, 47] on input "Người gửi" at bounding box center [165, 46] width 79 height 11
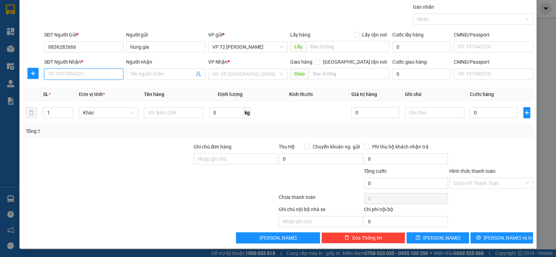
click at [91, 73] on input "SĐT Người Nhận *" at bounding box center [83, 73] width 79 height 11
click at [155, 76] on input "Người nhận" at bounding box center [162, 74] width 64 height 8
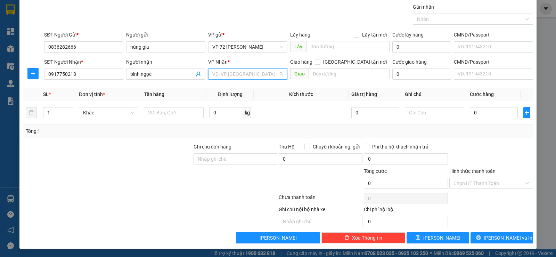
drag, startPoint x: 254, startPoint y: 69, endPoint x: 250, endPoint y: 91, distance: 21.7
click at [254, 70] on input "search" at bounding box center [245, 74] width 66 height 10
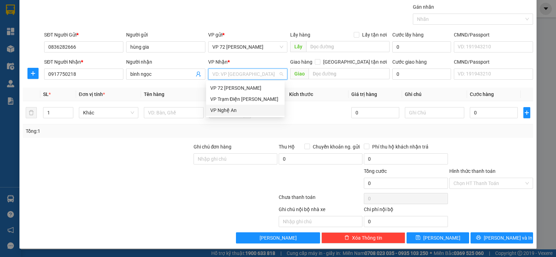
click at [245, 112] on div "VP Nghệ An" at bounding box center [245, 110] width 70 height 8
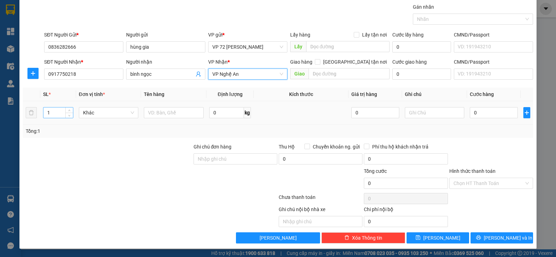
click at [50, 112] on input "1" at bounding box center [57, 112] width 29 height 10
click at [159, 114] on input "text" at bounding box center [174, 112] width 60 height 11
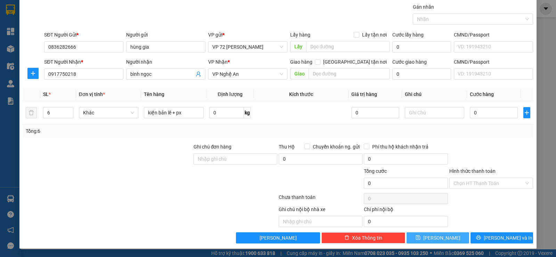
click at [442, 241] on button "[PERSON_NAME]" at bounding box center [437, 237] width 63 height 11
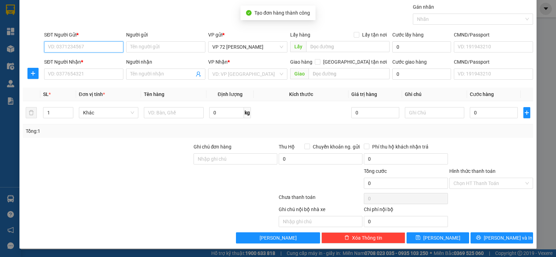
click at [77, 46] on input "SĐT Người Gửi *" at bounding box center [83, 46] width 79 height 11
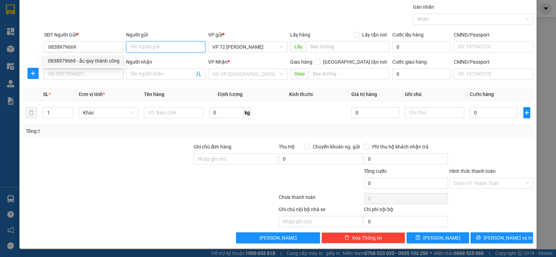
click at [147, 51] on input "Người gửi" at bounding box center [165, 46] width 79 height 11
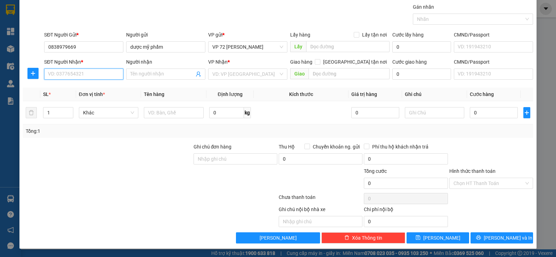
click at [94, 75] on input "SĐT Người Nhận *" at bounding box center [83, 73] width 79 height 11
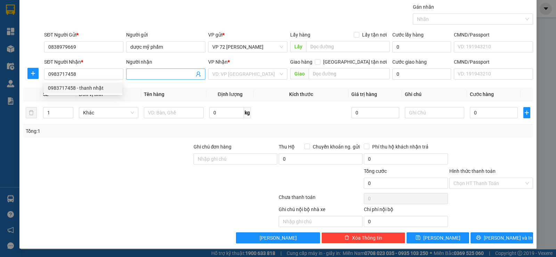
click at [171, 75] on input "Người nhận" at bounding box center [162, 74] width 64 height 8
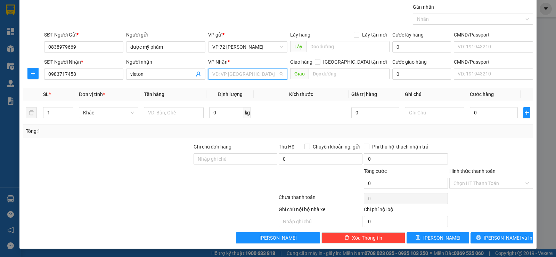
drag, startPoint x: 211, startPoint y: 72, endPoint x: 213, endPoint y: 77, distance: 5.4
click at [212, 72] on input "search" at bounding box center [245, 74] width 66 height 10
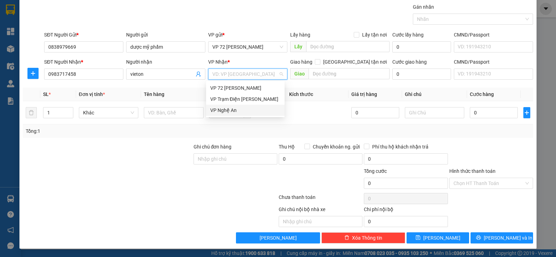
click at [221, 111] on div "VP Nghệ An" at bounding box center [245, 110] width 70 height 8
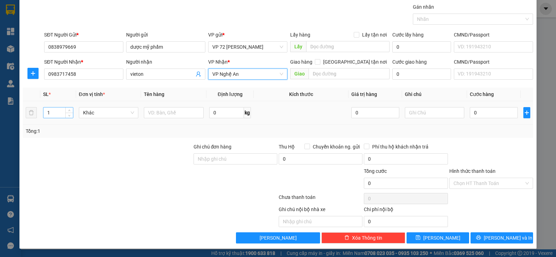
click at [54, 114] on input "1" at bounding box center [57, 112] width 29 height 10
click at [158, 115] on input "text" at bounding box center [174, 112] width 60 height 11
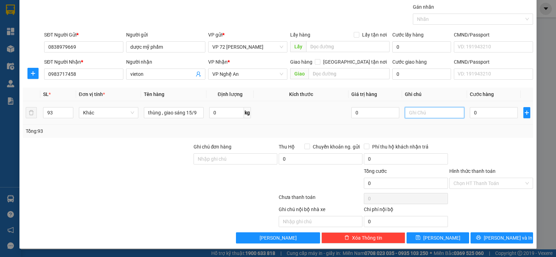
click at [420, 111] on input "text" at bounding box center [435, 112] width 60 height 11
click at [210, 159] on input "Ghi chú đơn hàng" at bounding box center [235, 158] width 84 height 11
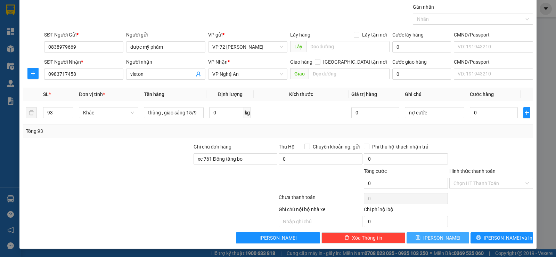
click at [452, 240] on button "[PERSON_NAME]" at bounding box center [437, 237] width 63 height 11
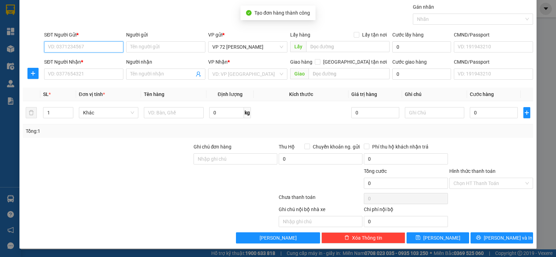
click at [98, 50] on input "SĐT Người Gửi *" at bounding box center [83, 46] width 79 height 11
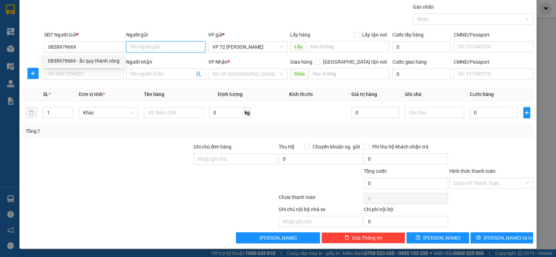
click at [135, 47] on input "Người gửi" at bounding box center [165, 46] width 79 height 11
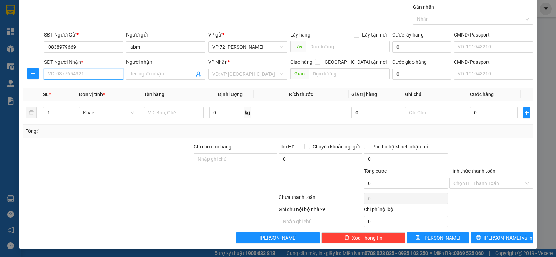
click at [81, 76] on input "SĐT Người Nhận *" at bounding box center [83, 73] width 79 height 11
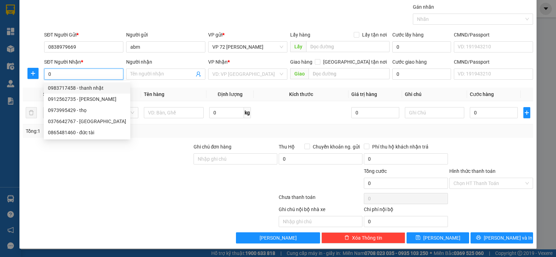
click at [66, 90] on div "0983717458 - thanh nhật" at bounding box center [87, 88] width 78 height 8
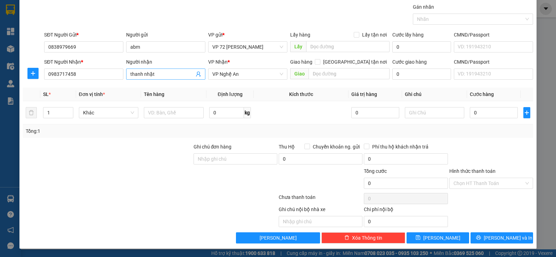
click at [138, 74] on input "thanh nhật" at bounding box center [162, 74] width 64 height 8
click at [156, 75] on input "thanh nhật" at bounding box center [162, 74] width 64 height 8
click at [54, 114] on input "1" at bounding box center [57, 112] width 29 height 10
click at [154, 112] on input "text" at bounding box center [174, 112] width 60 height 11
click at [444, 239] on button "[PERSON_NAME]" at bounding box center [437, 237] width 63 height 11
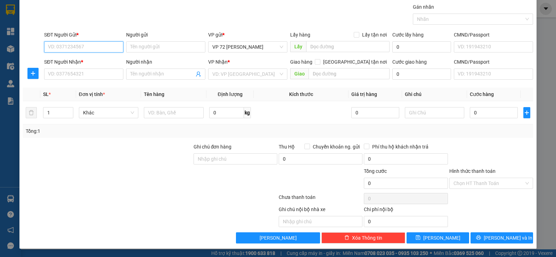
click at [82, 46] on input "SĐT Người Gửi *" at bounding box center [83, 46] width 79 height 11
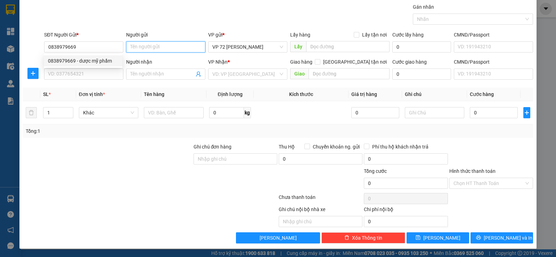
click at [138, 43] on input "Người gửi" at bounding box center [165, 46] width 79 height 11
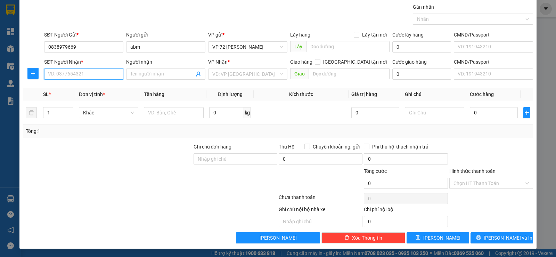
click at [101, 71] on input "SĐT Người Nhận *" at bounding box center [83, 73] width 79 height 11
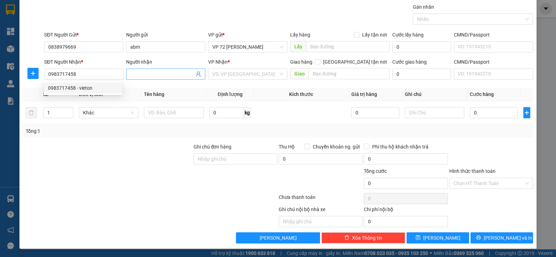
click at [138, 72] on input "Người nhận" at bounding box center [162, 74] width 64 height 8
drag, startPoint x: 256, startPoint y: 73, endPoint x: 255, endPoint y: 78, distance: 5.5
click at [256, 74] on input "search" at bounding box center [245, 74] width 66 height 10
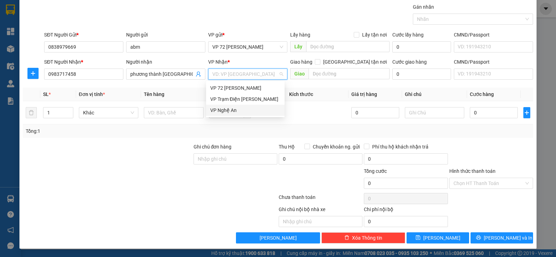
click at [224, 111] on div "VP Nghệ An" at bounding box center [245, 110] width 70 height 8
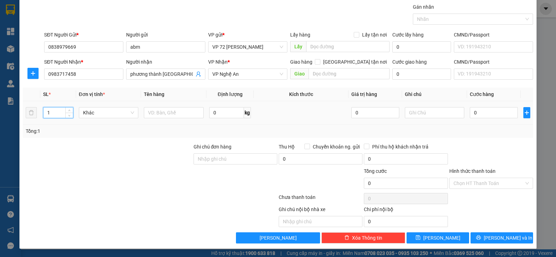
click at [59, 113] on input "1" at bounding box center [57, 112] width 29 height 10
click at [151, 115] on input "text" at bounding box center [174, 112] width 60 height 11
click at [418, 229] on div "Transit Pickup Surcharge Ids Transit Deliver Surcharge Ids Transit Deliver Surc…" at bounding box center [278, 123] width 510 height 240
click at [417, 235] on button "[PERSON_NAME]" at bounding box center [437, 237] width 63 height 11
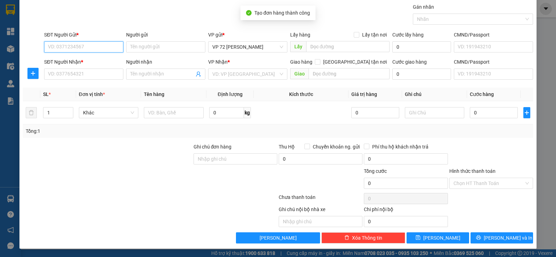
click at [77, 46] on input "SĐT Người Gửi *" at bounding box center [83, 46] width 79 height 11
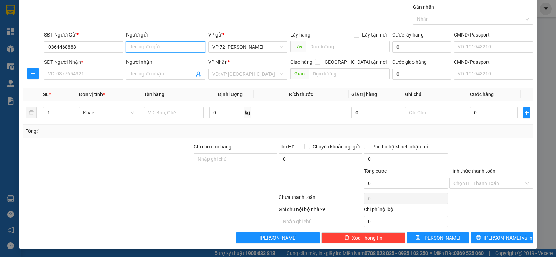
click at [139, 48] on input "Người gửi" at bounding box center [165, 46] width 79 height 11
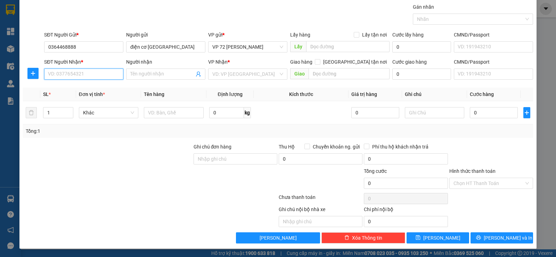
click at [110, 76] on input "SĐT Người Nhận *" at bounding box center [83, 73] width 79 height 11
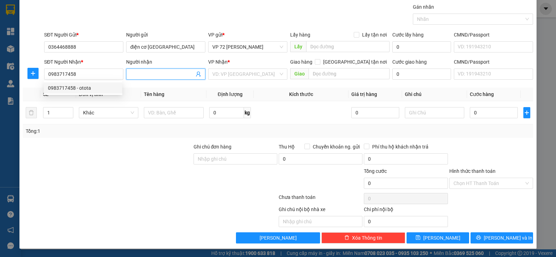
click at [139, 69] on span at bounding box center [165, 73] width 79 height 11
click at [223, 74] on input "search" at bounding box center [245, 74] width 66 height 10
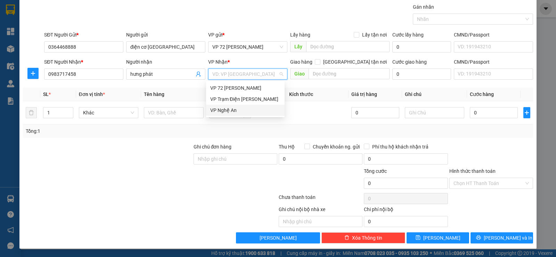
click at [215, 111] on div "VP Nghệ An" at bounding box center [245, 110] width 70 height 8
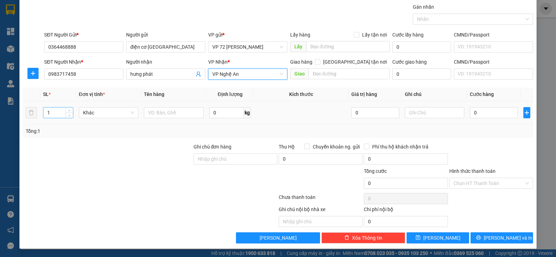
click at [60, 114] on input "1" at bounding box center [57, 112] width 29 height 10
click at [184, 115] on input "text" at bounding box center [174, 112] width 60 height 11
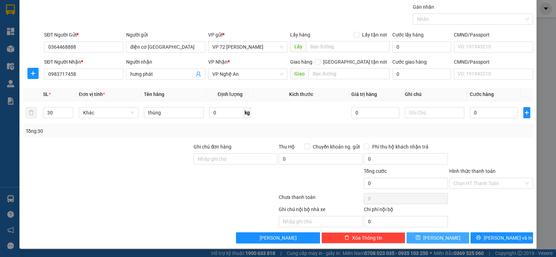
click at [416, 240] on button "[PERSON_NAME]" at bounding box center [437, 237] width 63 height 11
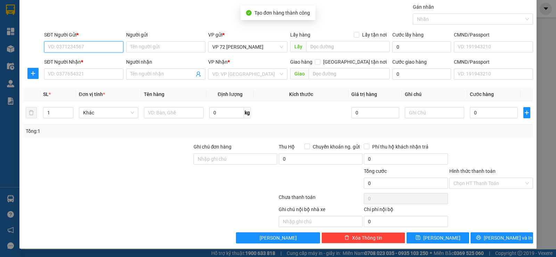
click at [84, 47] on input "SĐT Người Gửi *" at bounding box center [83, 46] width 79 height 11
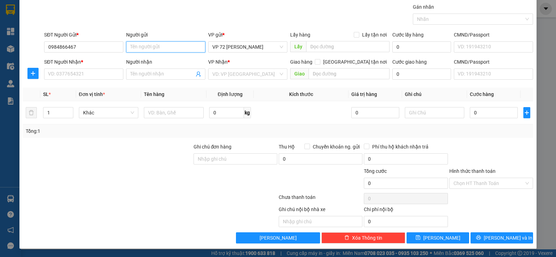
click at [152, 47] on input "Người gửi" at bounding box center [165, 46] width 79 height 11
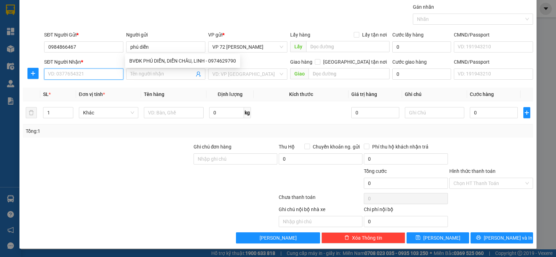
click at [94, 78] on input "SĐT Người Nhận *" at bounding box center [83, 73] width 79 height 11
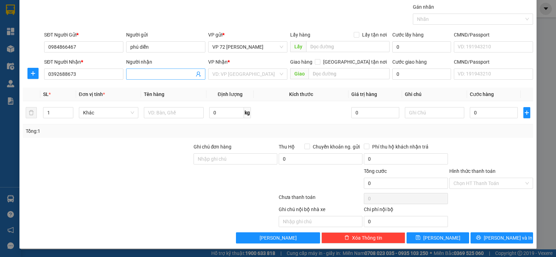
click at [149, 74] on input "Người nhận" at bounding box center [162, 74] width 64 height 8
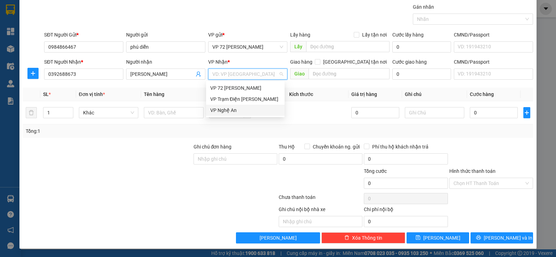
click at [224, 74] on input "search" at bounding box center [245, 74] width 66 height 10
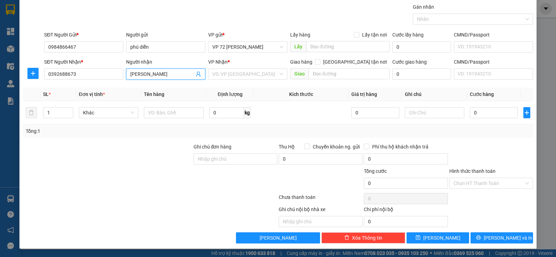
click at [156, 70] on input "[PERSON_NAME]" at bounding box center [162, 74] width 64 height 8
click at [154, 72] on input "[PERSON_NAME]" at bounding box center [162, 74] width 64 height 8
click at [236, 77] on input "search" at bounding box center [245, 74] width 66 height 10
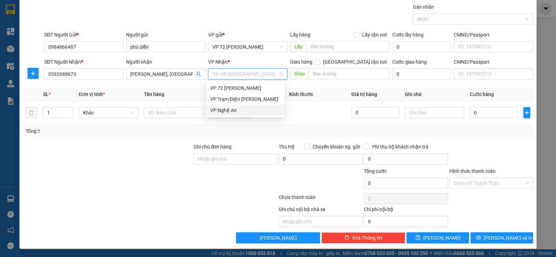
click at [218, 110] on div "VP Nghệ An" at bounding box center [245, 110] width 70 height 8
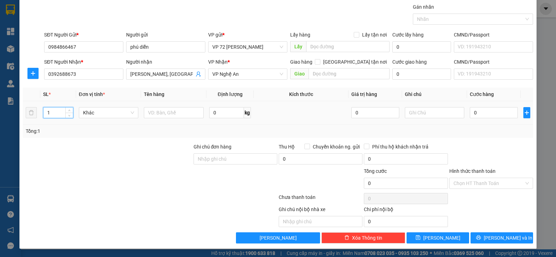
click at [54, 111] on input "1" at bounding box center [57, 112] width 29 height 10
click at [159, 113] on input "text" at bounding box center [174, 112] width 60 height 11
click at [421, 238] on button "[PERSON_NAME]" at bounding box center [437, 237] width 63 height 11
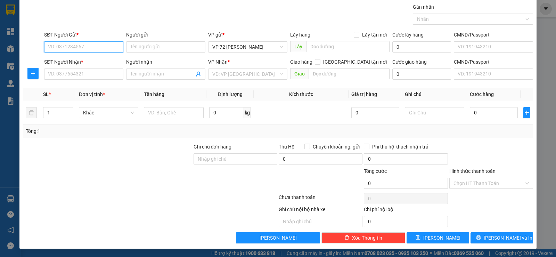
click at [93, 46] on input "SĐT Người Gửi *" at bounding box center [83, 46] width 79 height 11
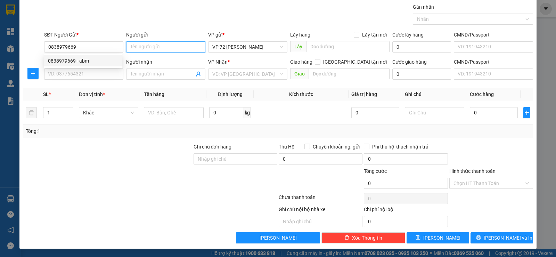
click at [144, 49] on input "Người gửi" at bounding box center [165, 46] width 79 height 11
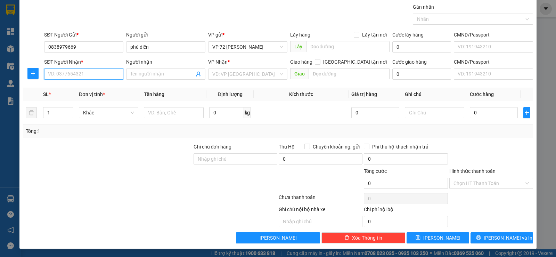
click at [82, 75] on input "SĐT Người Nhận *" at bounding box center [83, 73] width 79 height 11
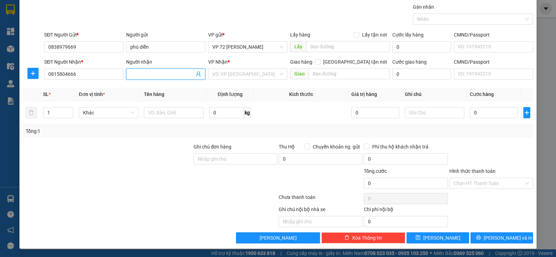
click at [143, 72] on input "Người nhận" at bounding box center [162, 74] width 64 height 8
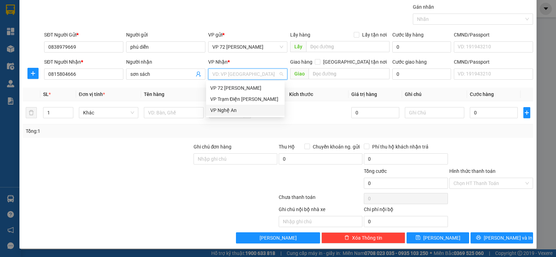
drag, startPoint x: 224, startPoint y: 74, endPoint x: 225, endPoint y: 102, distance: 27.8
click at [224, 75] on input "search" at bounding box center [245, 74] width 66 height 10
click at [226, 108] on div "VP Nghệ An" at bounding box center [245, 110] width 70 height 8
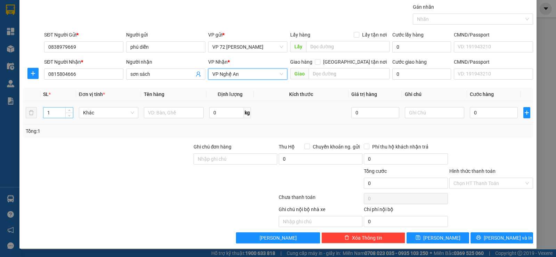
click at [56, 110] on input "1" at bounding box center [57, 112] width 29 height 10
click at [160, 117] on input "text" at bounding box center [174, 112] width 60 height 11
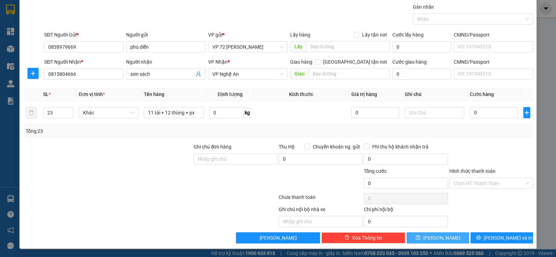
click at [436, 241] on button "[PERSON_NAME]" at bounding box center [437, 237] width 63 height 11
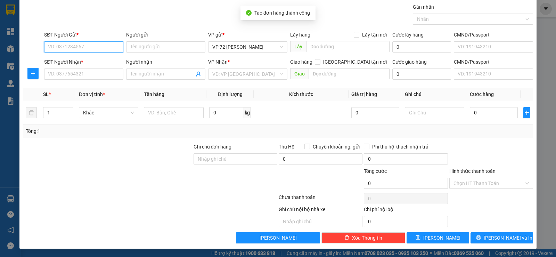
click at [78, 47] on input "SĐT Người Gửi *" at bounding box center [83, 46] width 79 height 11
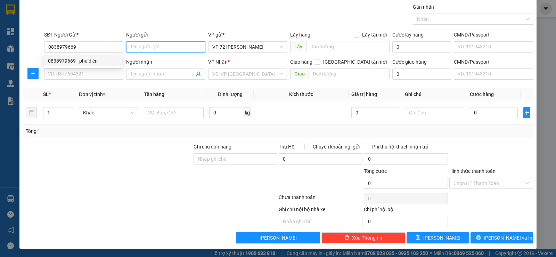
click at [160, 44] on input "Người gửi" at bounding box center [165, 46] width 79 height 11
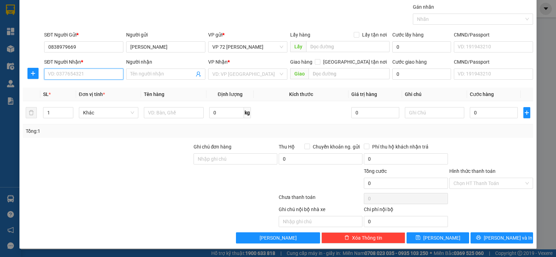
click at [88, 74] on input "SĐT Người Nhận *" at bounding box center [83, 73] width 79 height 11
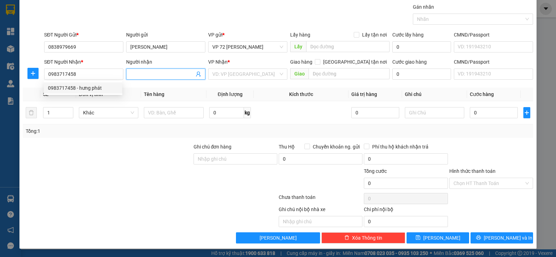
click at [154, 73] on input "Người nhận" at bounding box center [162, 74] width 64 height 8
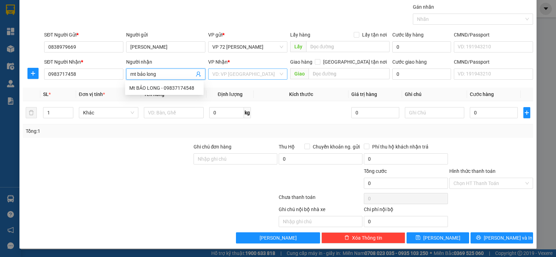
click at [269, 77] on input "search" at bounding box center [245, 74] width 66 height 10
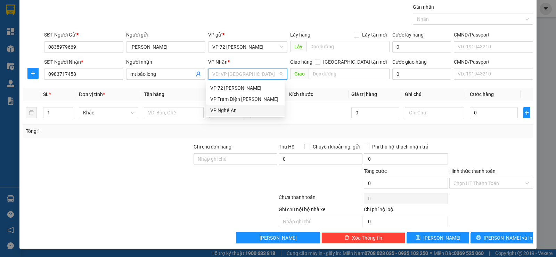
click at [230, 108] on div "VP Nghệ An" at bounding box center [245, 110] width 70 height 8
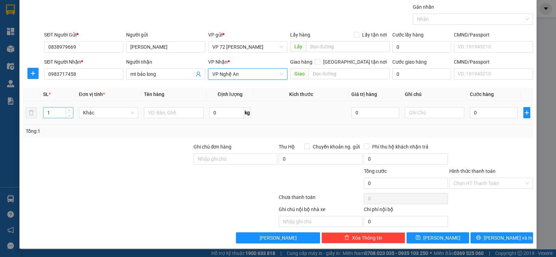
click at [56, 114] on input "1" at bounding box center [57, 112] width 29 height 10
click at [153, 113] on input "text" at bounding box center [174, 112] width 60 height 11
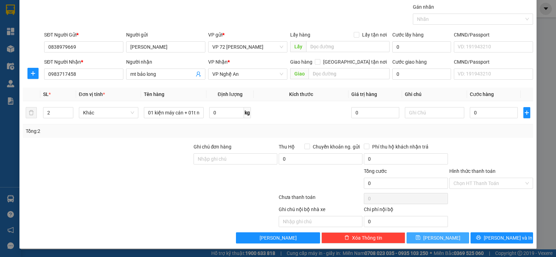
click at [425, 235] on button "[PERSON_NAME]" at bounding box center [437, 237] width 63 height 11
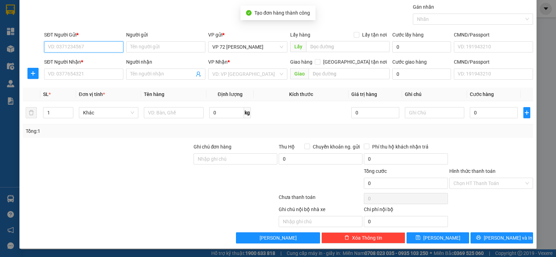
click at [96, 49] on input "SĐT Người Gửi *" at bounding box center [83, 46] width 79 height 11
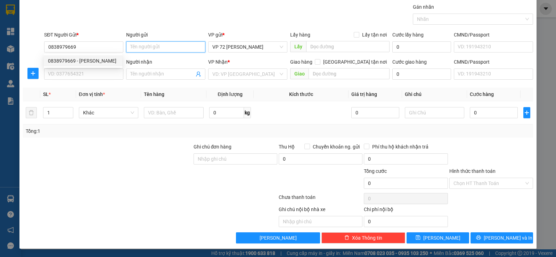
click at [153, 47] on input "Người gửi" at bounding box center [165, 46] width 79 height 11
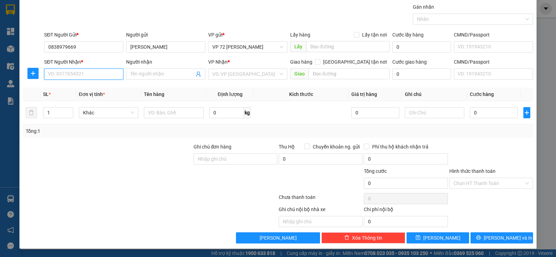
click at [105, 72] on input "SĐT Người Nhận *" at bounding box center [83, 73] width 79 height 11
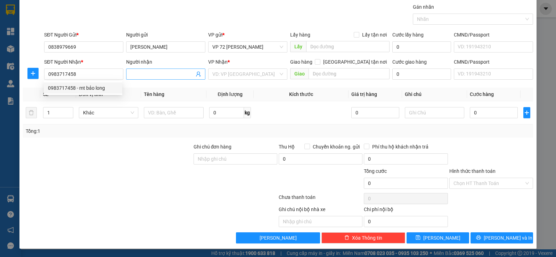
click at [132, 70] on input "Người nhận" at bounding box center [162, 74] width 64 height 8
click at [220, 73] on input "search" at bounding box center [245, 74] width 66 height 10
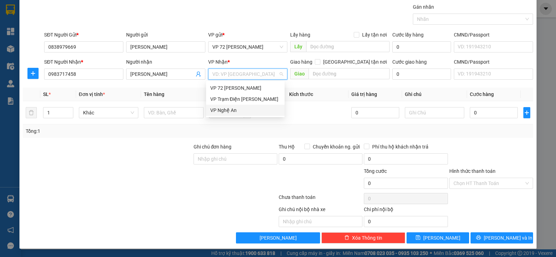
click at [217, 109] on div "VP Nghệ An" at bounding box center [245, 110] width 70 height 8
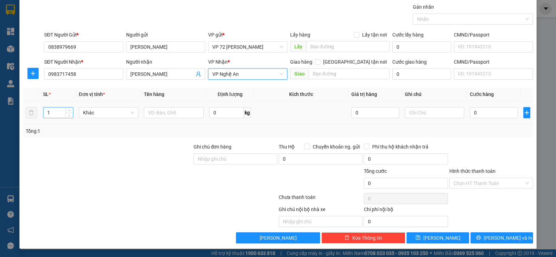
click at [62, 112] on input "1" at bounding box center [57, 112] width 29 height 10
click at [158, 112] on input "text" at bounding box center [174, 112] width 60 height 11
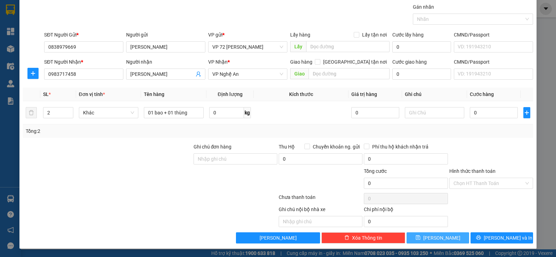
click at [419, 235] on button "[PERSON_NAME]" at bounding box center [437, 237] width 63 height 11
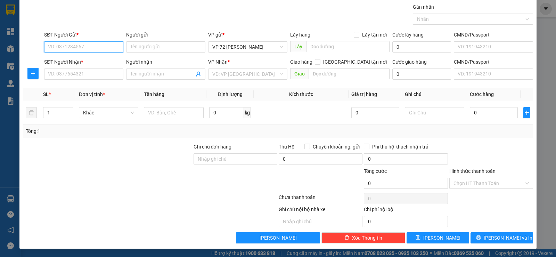
click at [96, 47] on input "SĐT Người Gửi *" at bounding box center [83, 46] width 79 height 11
click at [161, 44] on input "Người gửi" at bounding box center [165, 46] width 79 height 11
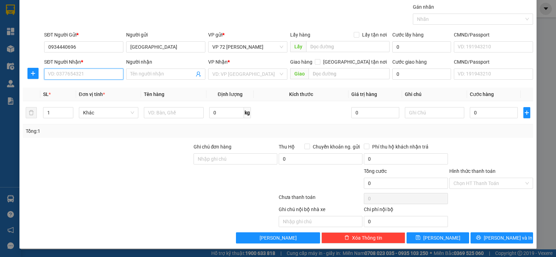
click at [84, 76] on input "SĐT Người Nhận *" at bounding box center [83, 73] width 79 height 11
click at [132, 72] on input "Người nhận" at bounding box center [162, 74] width 64 height 8
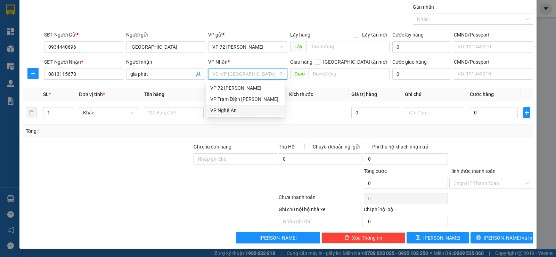
click at [213, 75] on input "search" at bounding box center [245, 74] width 66 height 10
click at [218, 111] on div "VP Nghệ An" at bounding box center [245, 110] width 70 height 8
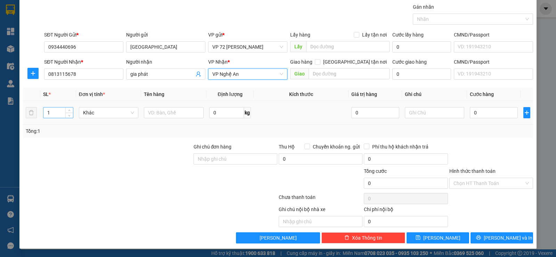
click at [58, 114] on input "1" at bounding box center [57, 112] width 29 height 10
click at [155, 114] on input "text" at bounding box center [174, 112] width 60 height 11
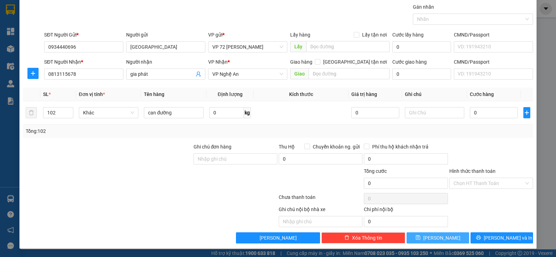
click at [431, 236] on button "[PERSON_NAME]" at bounding box center [437, 237] width 63 height 11
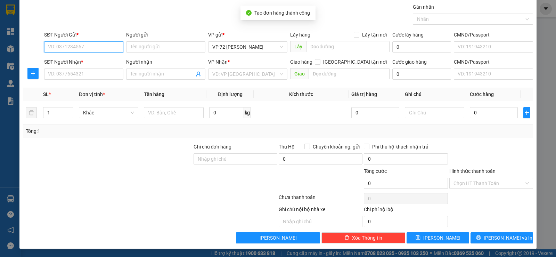
click at [93, 48] on input "SĐT Người Gửi *" at bounding box center [83, 46] width 79 height 11
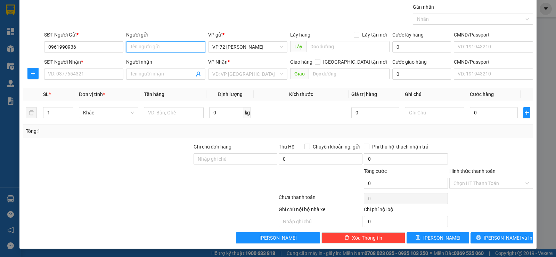
click at [135, 46] on input "Người gửi" at bounding box center [165, 46] width 79 height 11
click at [90, 77] on input "SĐT Người Nhận *" at bounding box center [83, 73] width 79 height 11
click at [167, 77] on input "Người nhận" at bounding box center [162, 74] width 64 height 8
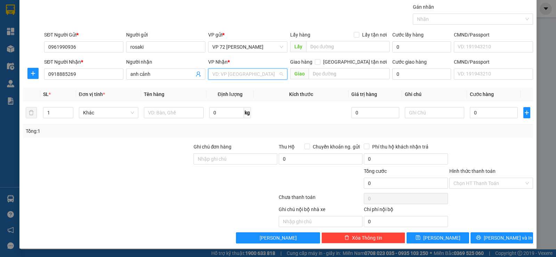
click at [261, 77] on input "search" at bounding box center [245, 74] width 66 height 10
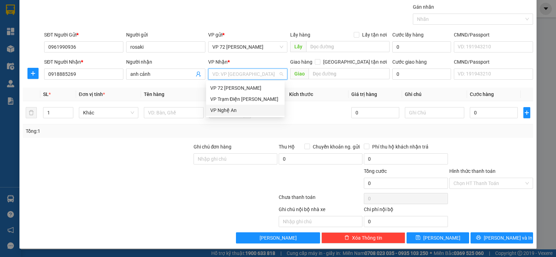
click at [237, 113] on div "VP Nghệ An" at bounding box center [245, 110] width 70 height 8
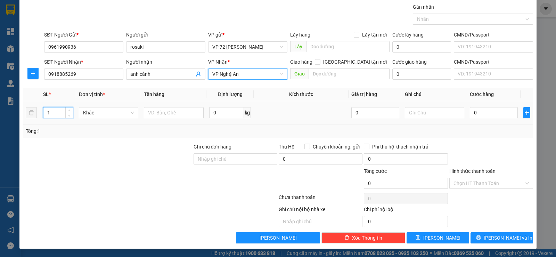
click at [62, 113] on input "1" at bounding box center [57, 112] width 29 height 10
click at [155, 114] on input "text" at bounding box center [174, 112] width 60 height 11
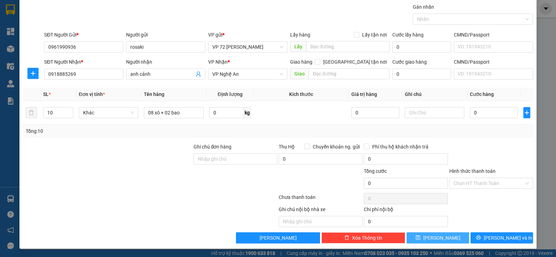
click at [442, 235] on button "[PERSON_NAME]" at bounding box center [437, 237] width 63 height 11
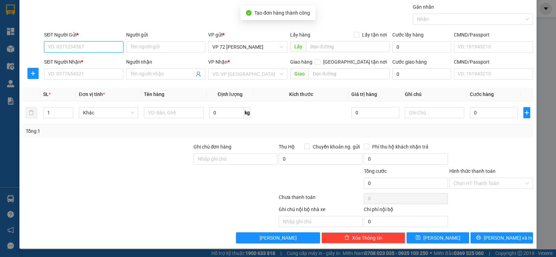
click at [87, 42] on input "SĐT Người Gửi *" at bounding box center [83, 46] width 79 height 11
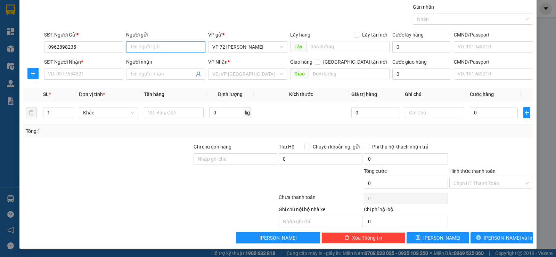
click at [133, 44] on input "Người gửi" at bounding box center [165, 46] width 79 height 11
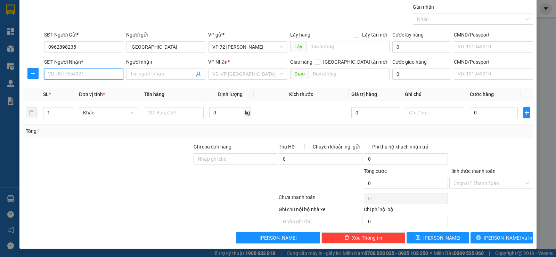
click at [89, 77] on input "SĐT Người Nhận *" at bounding box center [83, 73] width 79 height 11
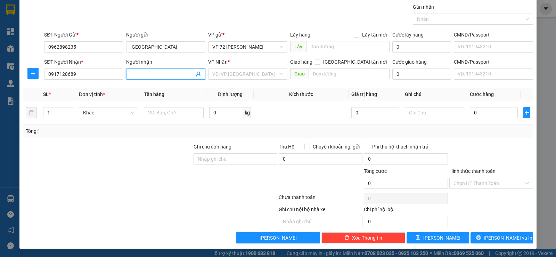
click at [152, 75] on input "Người nhận" at bounding box center [162, 74] width 64 height 8
click at [231, 72] on input "search" at bounding box center [245, 74] width 66 height 10
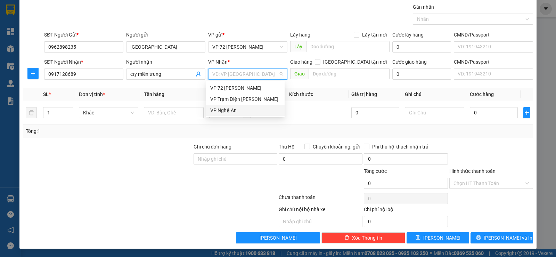
click at [225, 108] on div "VP Nghệ An" at bounding box center [245, 110] width 70 height 8
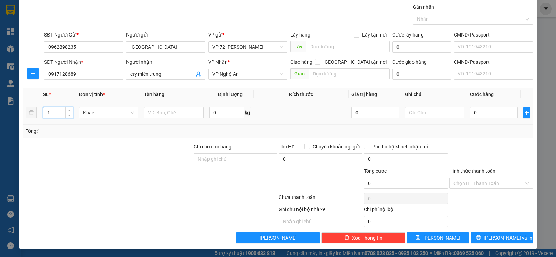
click at [55, 110] on input "1" at bounding box center [57, 112] width 29 height 10
click at [149, 112] on input "text" at bounding box center [174, 112] width 60 height 11
click at [207, 156] on input "Ghi chú đơn hàng" at bounding box center [235, 158] width 84 height 11
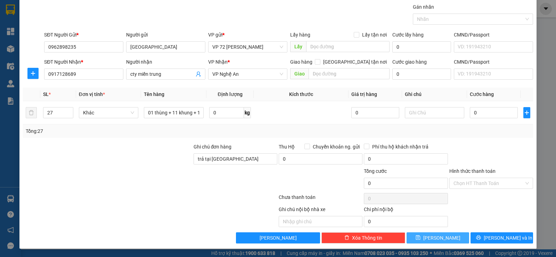
click at [421, 237] on button "[PERSON_NAME]" at bounding box center [437, 237] width 63 height 11
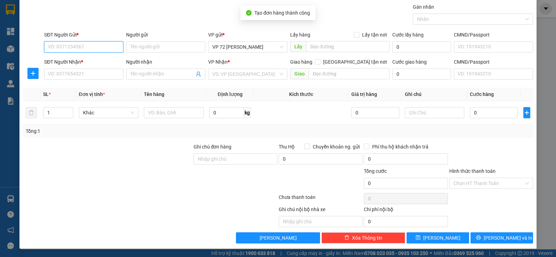
click at [94, 50] on input "SĐT Người Gửi *" at bounding box center [83, 46] width 79 height 11
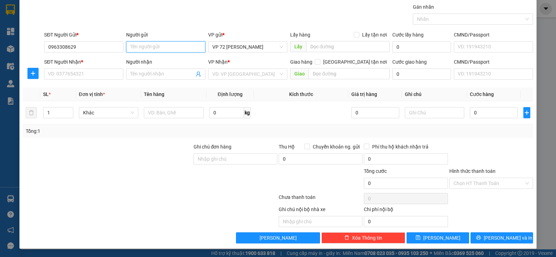
click at [152, 46] on input "Người gửi" at bounding box center [165, 46] width 79 height 11
click at [95, 72] on input "SĐT Người Nhận *" at bounding box center [83, 73] width 79 height 11
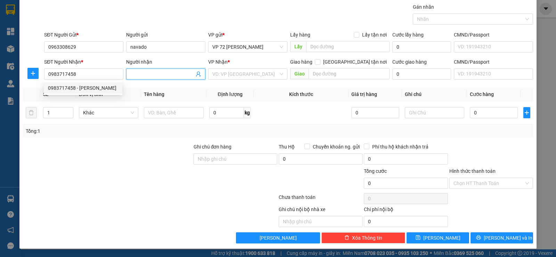
click at [143, 76] on input "Người nhận" at bounding box center [162, 74] width 64 height 8
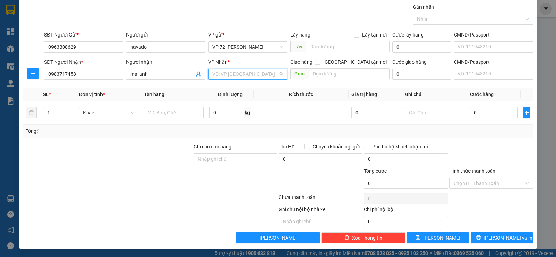
click at [230, 76] on input "search" at bounding box center [245, 74] width 66 height 10
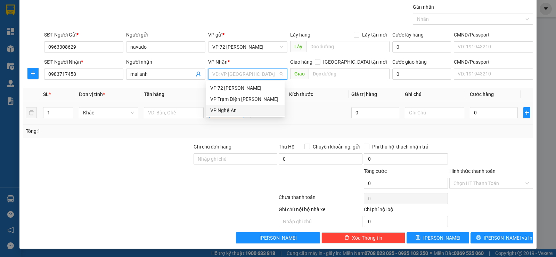
click at [219, 108] on div "VP Nghệ An" at bounding box center [245, 110] width 70 height 8
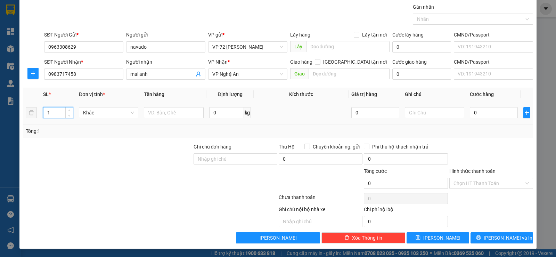
click at [54, 112] on input "1" at bounding box center [57, 112] width 29 height 10
click at [151, 115] on input "text" at bounding box center [174, 112] width 60 height 11
click at [420, 238] on icon "save" at bounding box center [417, 237] width 5 height 5
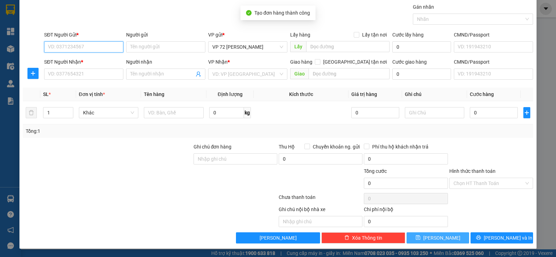
click at [61, 49] on input "SĐT Người Gửi *" at bounding box center [83, 46] width 79 height 11
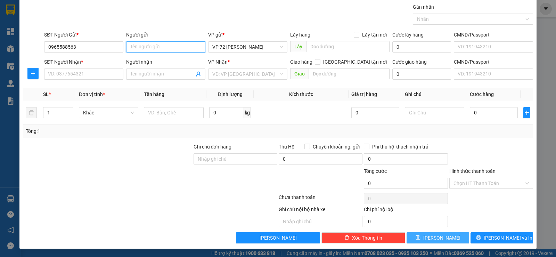
click at [142, 44] on input "Người gửi" at bounding box center [165, 46] width 79 height 11
click at [82, 77] on input "SĐT Người Nhận *" at bounding box center [83, 73] width 79 height 11
click at [143, 76] on input "Người nhận" at bounding box center [162, 74] width 64 height 8
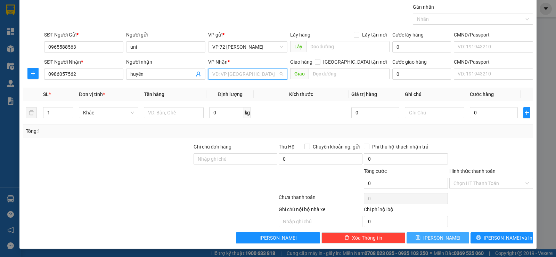
click at [228, 75] on input "search" at bounding box center [245, 74] width 66 height 10
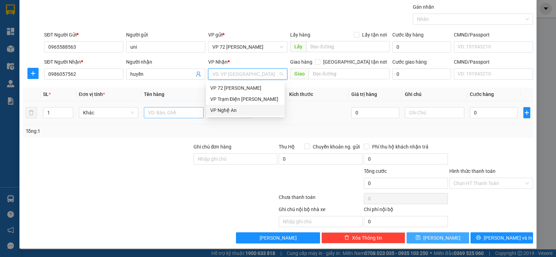
drag, startPoint x: 217, startPoint y: 111, endPoint x: 171, endPoint y: 114, distance: 46.3
click at [216, 111] on div "VP Nghệ An" at bounding box center [245, 110] width 70 height 8
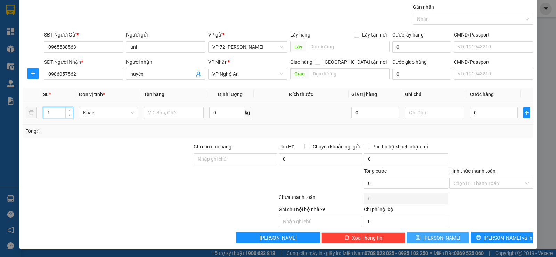
click at [61, 114] on input "1" at bounding box center [57, 112] width 29 height 10
click at [154, 116] on input "text" at bounding box center [174, 112] width 60 height 11
click at [421, 235] on button "[PERSON_NAME]" at bounding box center [437, 237] width 63 height 11
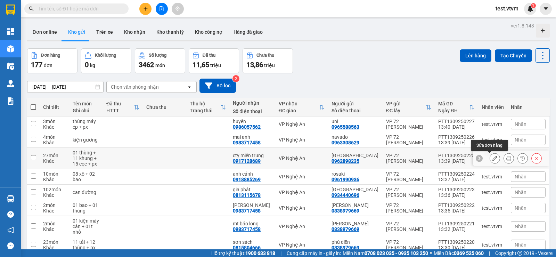
click at [492, 157] on icon at bounding box center [494, 158] width 5 height 5
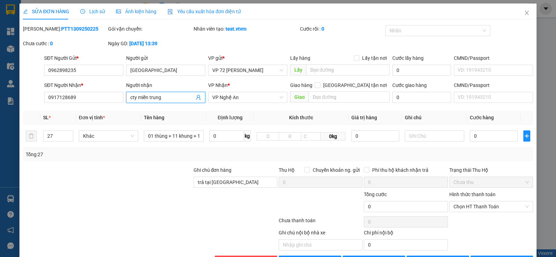
click at [164, 97] on input "cty miền trung" at bounding box center [162, 97] width 64 height 8
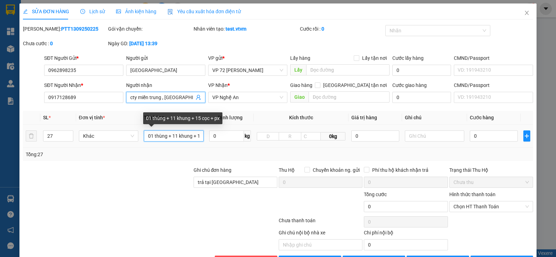
click at [197, 136] on input "01 thùng + 11 khung + 15 cọc + px" at bounding box center [174, 135] width 60 height 11
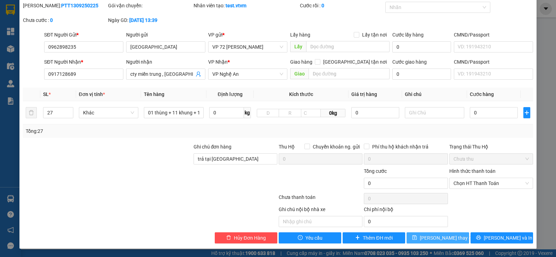
drag, startPoint x: 426, startPoint y: 236, endPoint x: 409, endPoint y: 229, distance: 19.3
click at [420, 235] on button "[PERSON_NAME] thay đổi" at bounding box center [437, 237] width 63 height 11
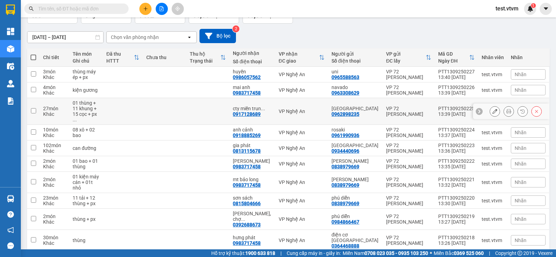
scroll to position [63, 0]
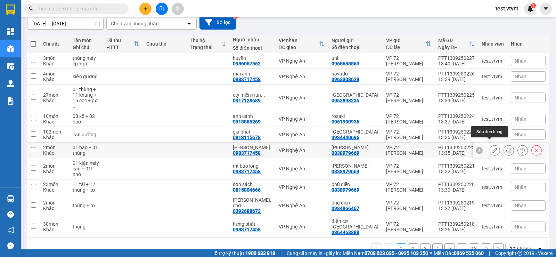
click at [492, 148] on icon at bounding box center [494, 150] width 5 height 5
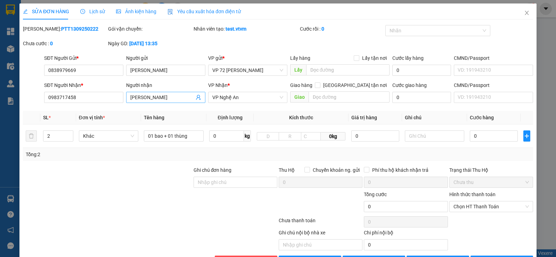
click at [153, 97] on input "[PERSON_NAME]" at bounding box center [162, 97] width 64 height 8
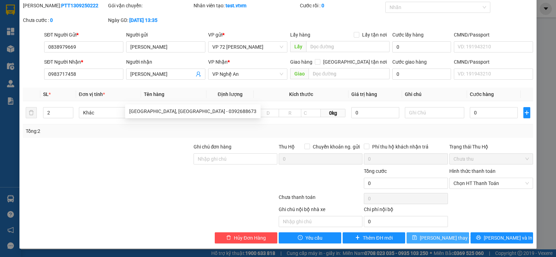
click at [415, 234] on button "[PERSON_NAME] thay đổi" at bounding box center [437, 237] width 63 height 11
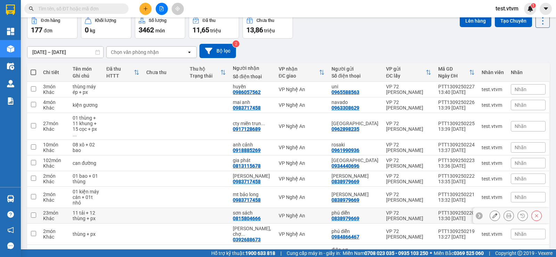
scroll to position [63, 0]
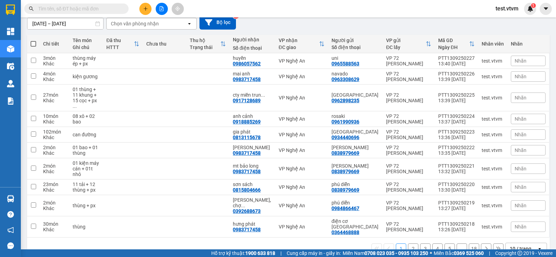
click at [411, 243] on button "2" at bounding box center [413, 248] width 10 height 10
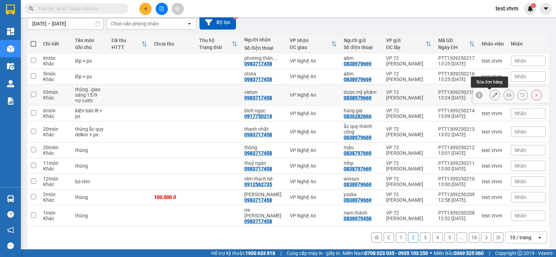
click at [492, 94] on icon at bounding box center [494, 94] width 5 height 5
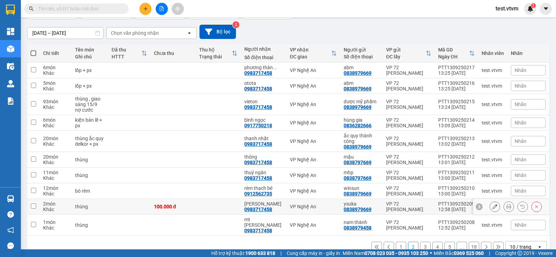
scroll to position [63, 0]
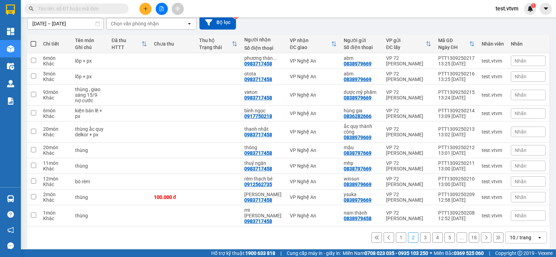
click at [420, 232] on button "3" at bounding box center [425, 237] width 10 height 10
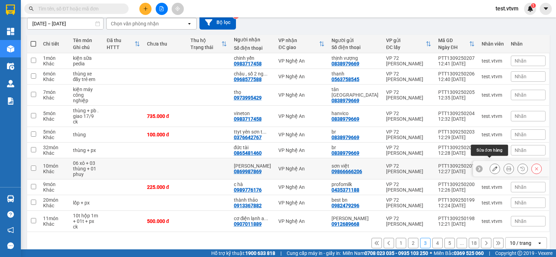
click at [492, 166] on icon at bounding box center [494, 168] width 5 height 5
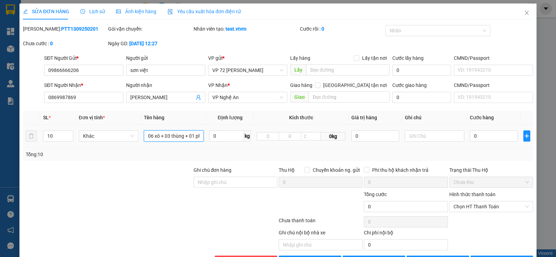
click at [199, 136] on input "06 xô + 03 thùng + 01 phuy" at bounding box center [174, 135] width 60 height 11
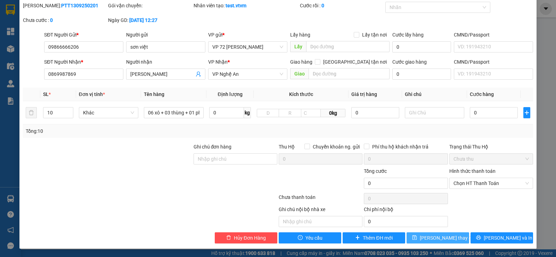
click at [434, 237] on span "[PERSON_NAME] thay đổi" at bounding box center [448, 238] width 56 height 8
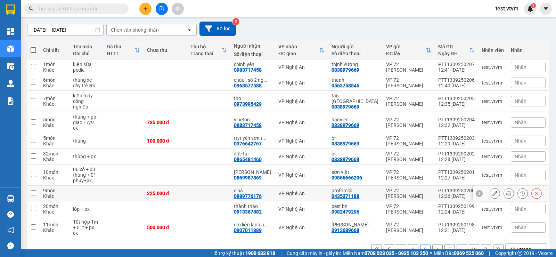
scroll to position [69, 0]
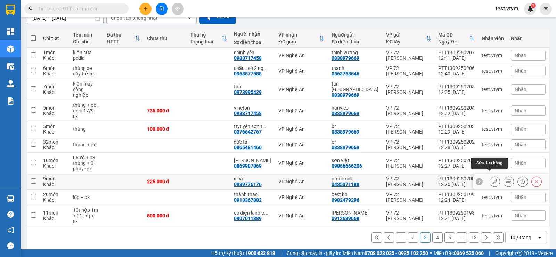
click at [492, 179] on icon at bounding box center [494, 181] width 5 height 5
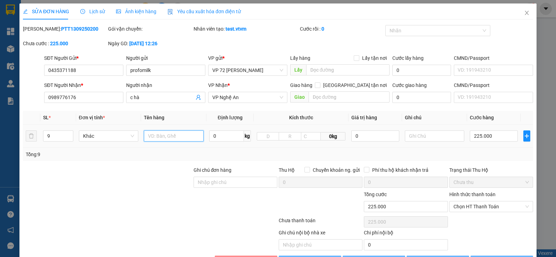
click at [169, 138] on input "text" at bounding box center [174, 135] width 60 height 11
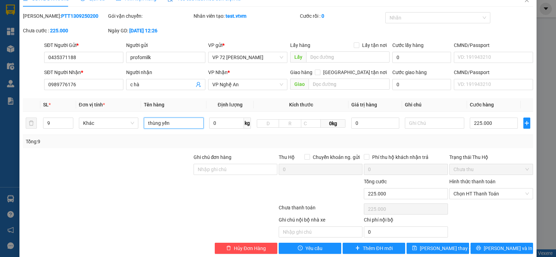
scroll to position [23, 0]
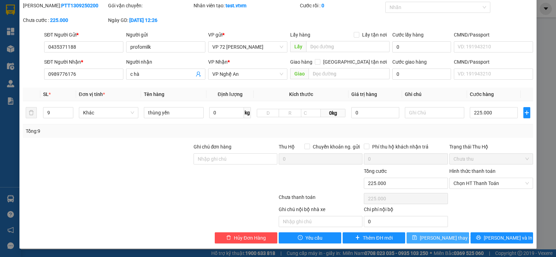
click at [417, 235] on icon "save" at bounding box center [414, 237] width 5 height 5
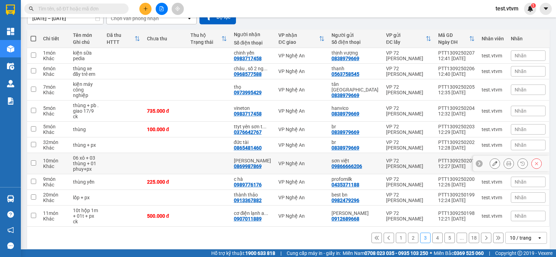
scroll to position [69, 0]
click at [432, 232] on button "4" at bounding box center [437, 237] width 10 height 10
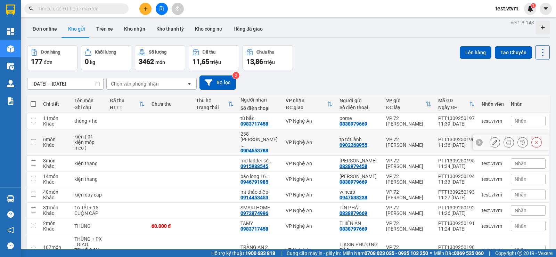
scroll to position [0, 0]
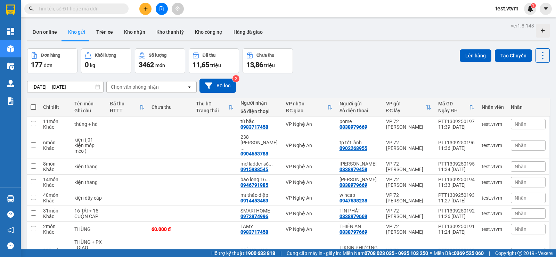
click at [95, 11] on input "text" at bounding box center [79, 9] width 82 height 8
click at [148, 9] on button at bounding box center [145, 9] width 12 height 12
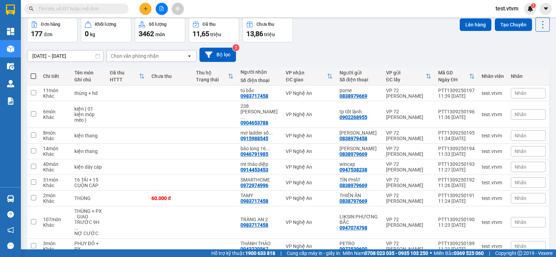
scroll to position [74, 0]
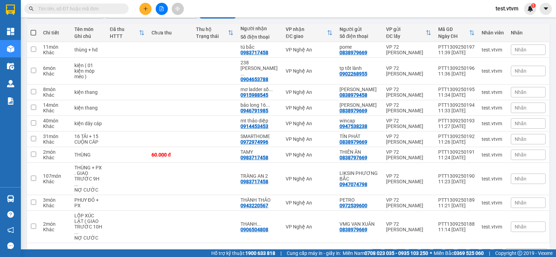
click at [396, 249] on button "1" at bounding box center [401, 254] width 10 height 10
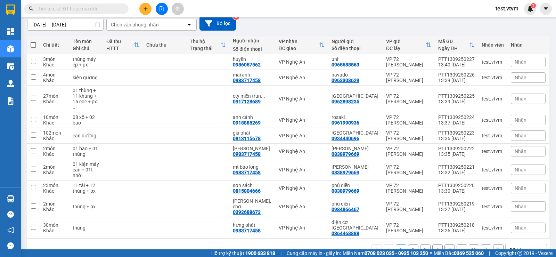
scroll to position [63, 0]
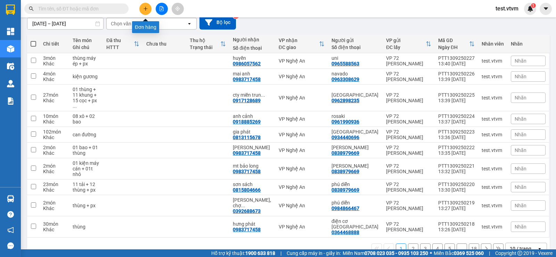
click at [146, 9] on icon "plus" at bounding box center [145, 8] width 4 height 0
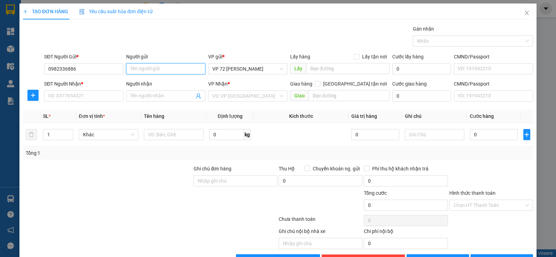
click at [168, 68] on input "Người gửi" at bounding box center [165, 68] width 79 height 11
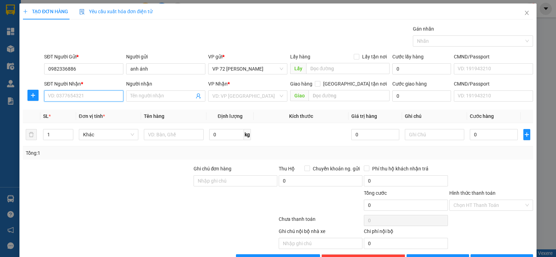
click at [94, 94] on input "SĐT Người Nhận *" at bounding box center [83, 95] width 79 height 11
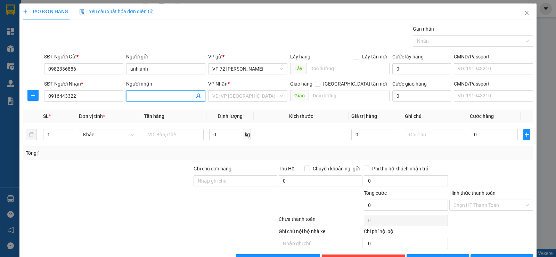
click at [141, 97] on input "Người nhận" at bounding box center [162, 96] width 64 height 8
click at [245, 97] on input "search" at bounding box center [245, 96] width 66 height 10
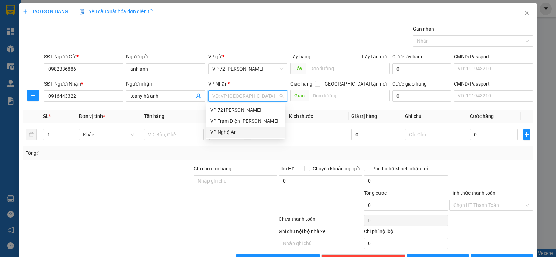
click at [227, 131] on div "VP Nghệ An" at bounding box center [245, 132] width 70 height 8
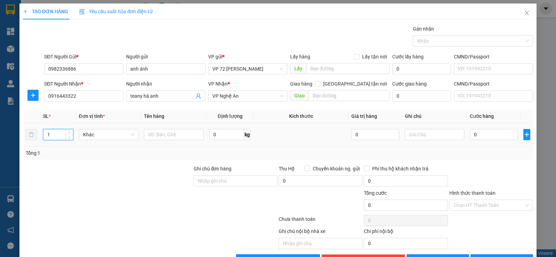
click at [57, 132] on input "1" at bounding box center [57, 134] width 29 height 10
click at [154, 131] on input "text" at bounding box center [174, 134] width 60 height 11
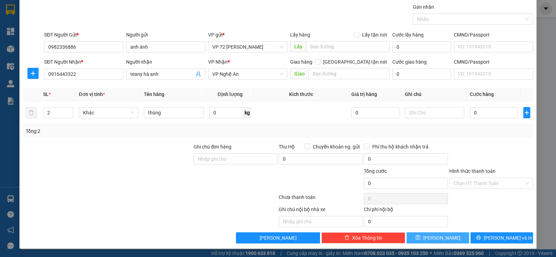
click at [435, 236] on span "[PERSON_NAME]" at bounding box center [441, 238] width 37 height 8
